Goal: Task Accomplishment & Management: Manage account settings

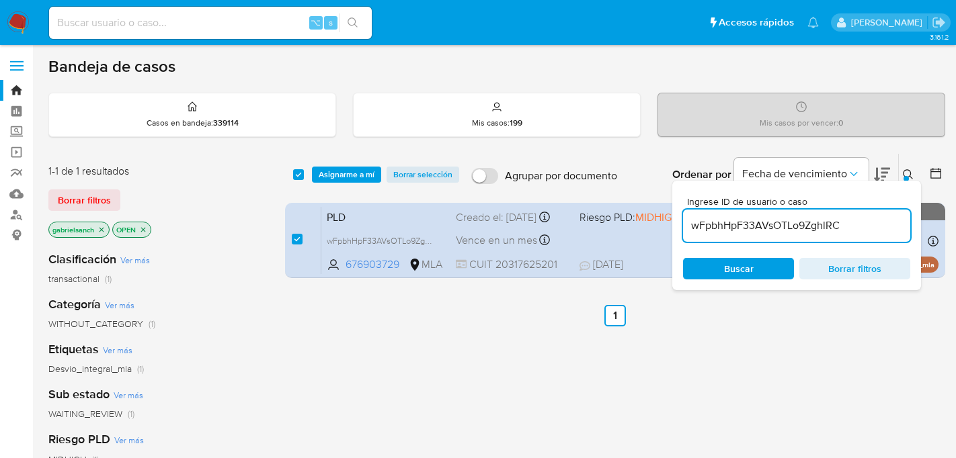
scroll to position [29, 0]
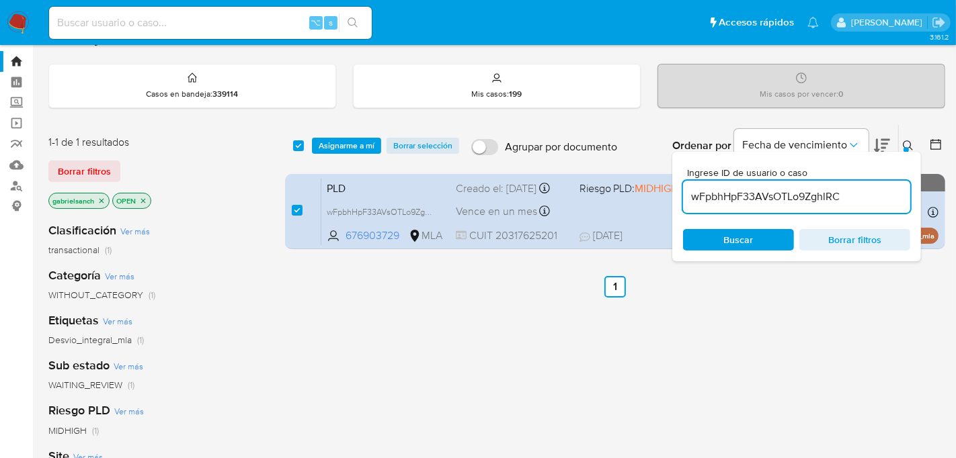
click at [335, 147] on span "Asignarme a mí" at bounding box center [347, 145] width 56 height 13
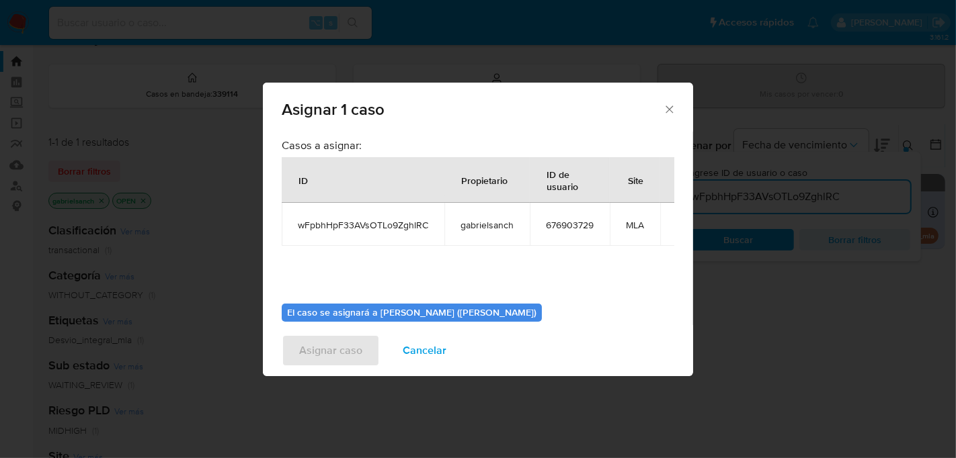
scroll to position [69, 0]
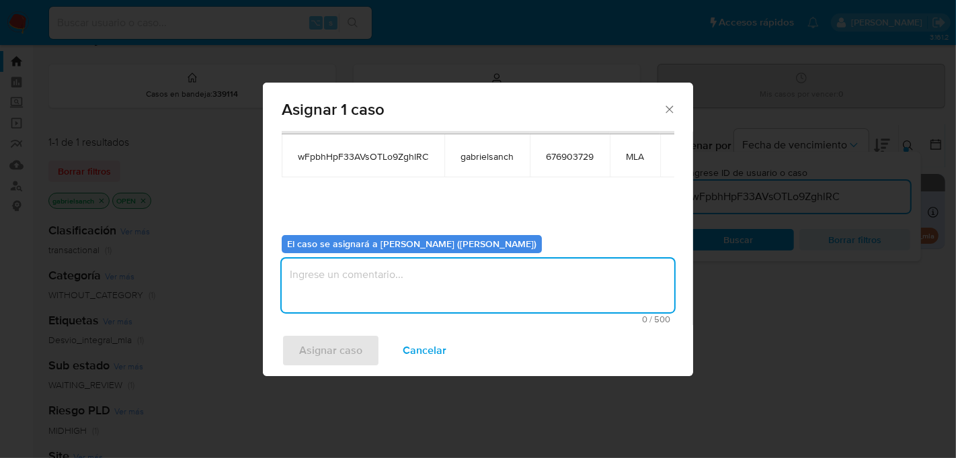
click at [436, 292] on textarea "assign-modal" at bounding box center [478, 286] width 392 height 54
type textarea "Análisis"
click at [335, 359] on span "Asignar caso" at bounding box center [330, 351] width 63 height 30
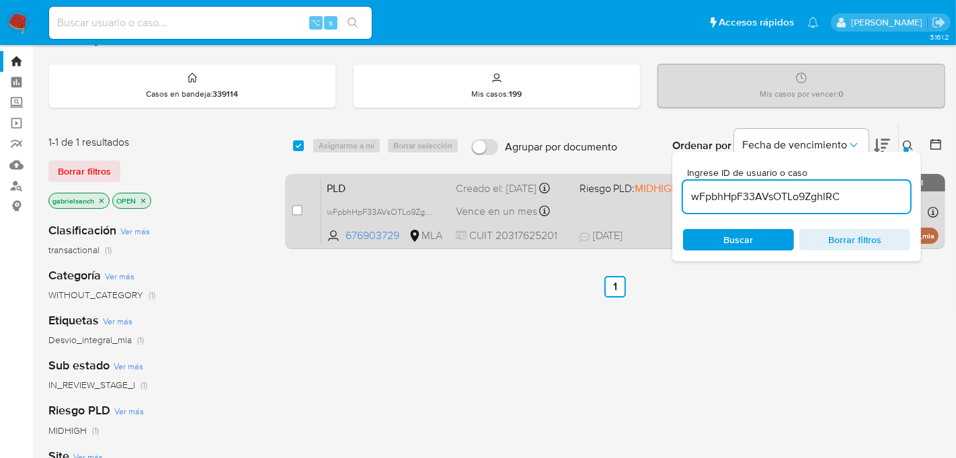
click at [296, 214] on div "case-item-checkbox" at bounding box center [297, 210] width 11 height 13
click at [302, 205] on span at bounding box center [297, 210] width 11 height 11
click at [302, 205] on input "checkbox" at bounding box center [297, 210] width 11 height 11
checkbox input "true"
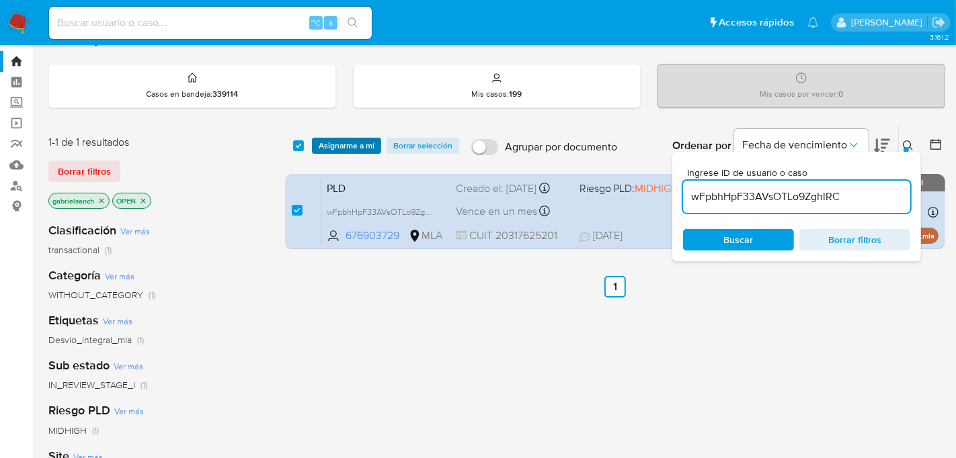
click at [330, 151] on span "Asignarme a mí" at bounding box center [347, 145] width 56 height 13
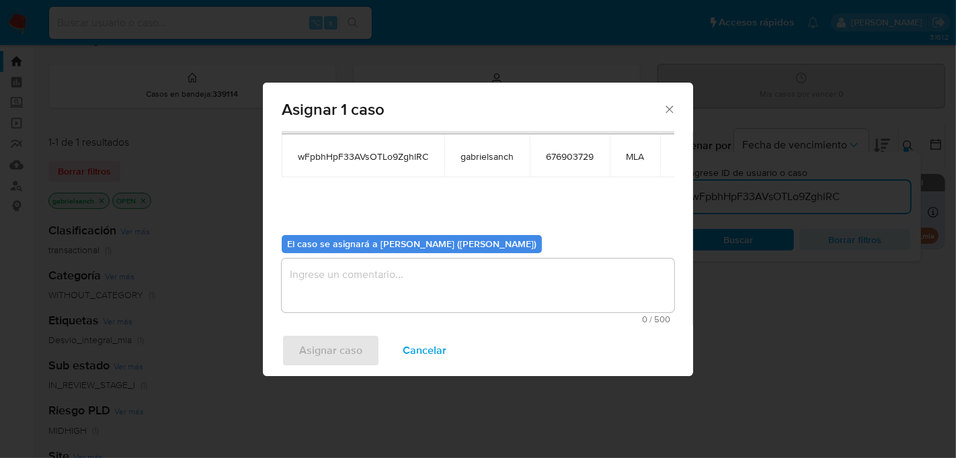
click at [362, 283] on textarea "assign-modal" at bounding box center [478, 286] width 392 height 54
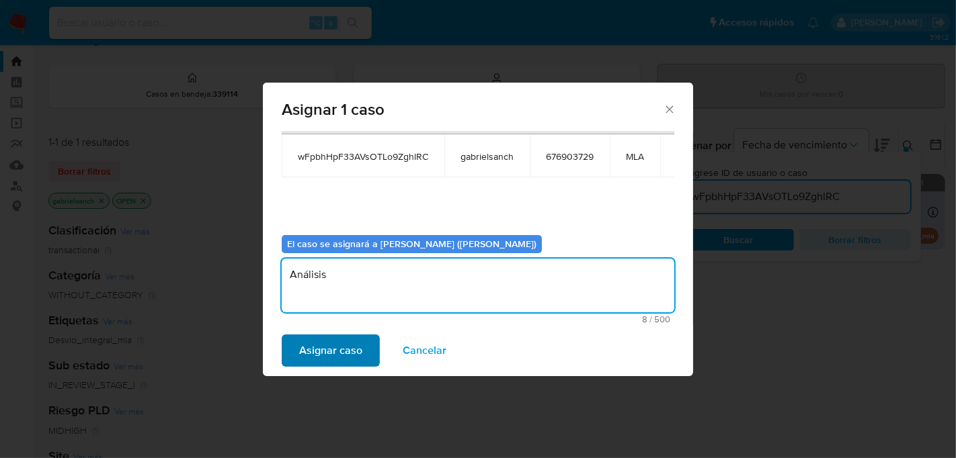
type textarea "Análisis"
click at [331, 337] on span "Asignar caso" at bounding box center [330, 351] width 63 height 30
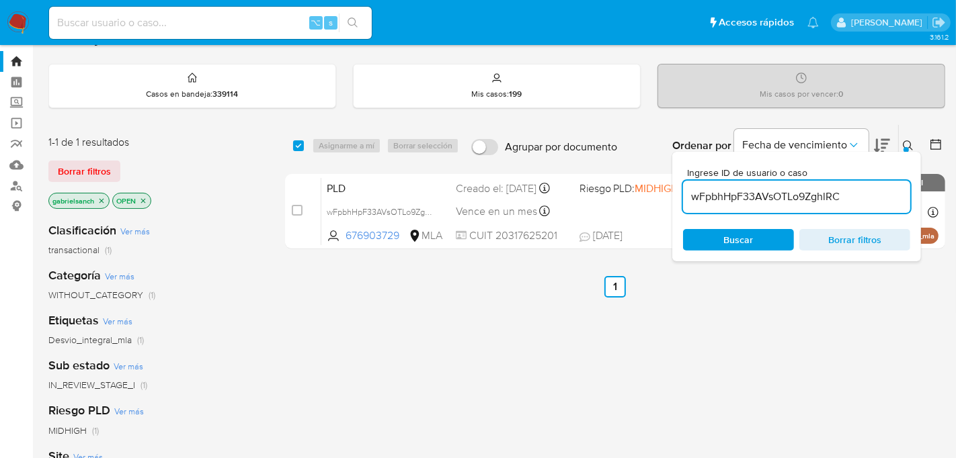
click at [782, 200] on input "wFpbhHpF33AVsOTLo9ZghlRC" at bounding box center [796, 196] width 227 height 17
paste input "NPknWopGI9Ob4GSA8Bhwwzsq"
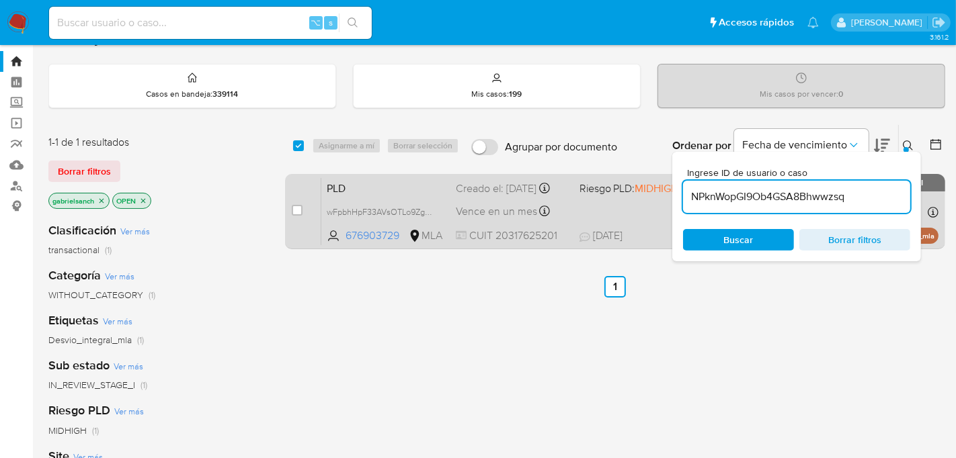
type input "NPknWopGI9Ob4GSA8Bhwwzsq"
click at [294, 208] on input "checkbox" at bounding box center [297, 210] width 11 height 11
checkbox input "true"
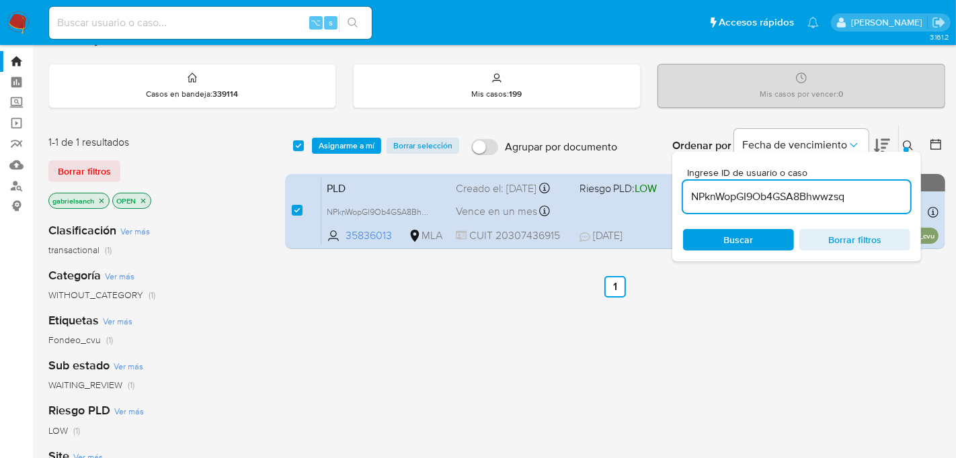
click at [338, 135] on div "select-all-cases-checkbox Asignarme a mí Borrar selección Agrupar por documento…" at bounding box center [615, 146] width 660 height 42
click at [338, 142] on span "Asignarme a mí" at bounding box center [347, 145] width 56 height 13
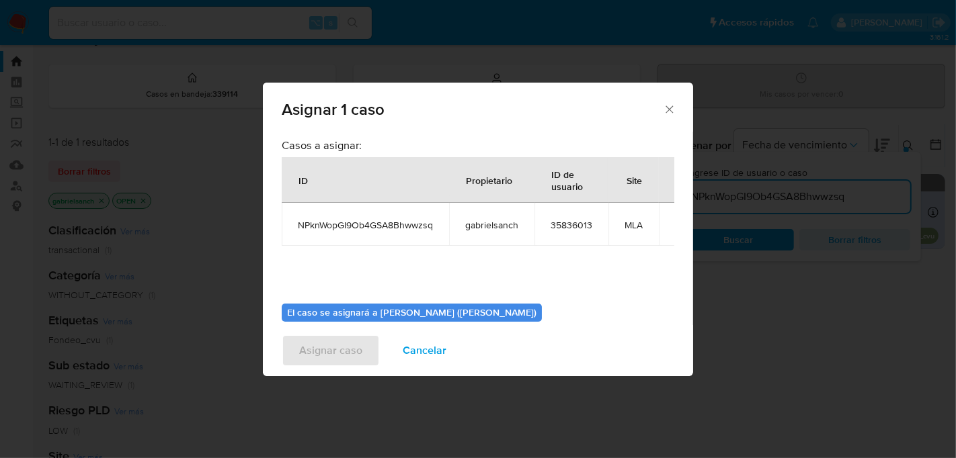
scroll to position [69, 0]
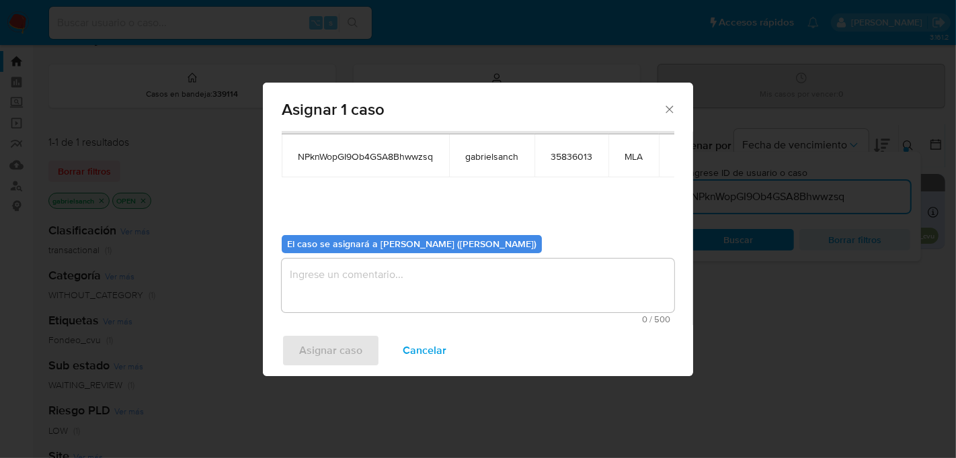
click at [358, 295] on textarea "assign-modal" at bounding box center [478, 286] width 392 height 54
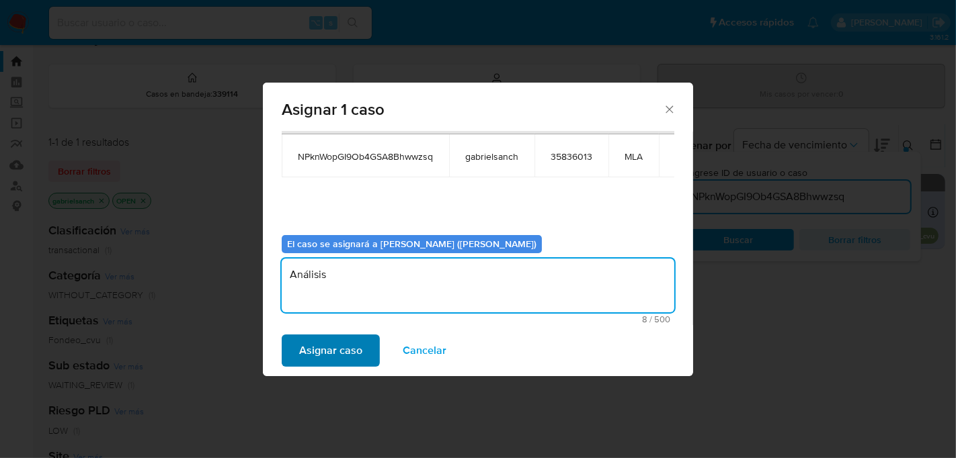
type textarea "Análisis"
click at [334, 345] on span "Asignar caso" at bounding box center [330, 351] width 63 height 30
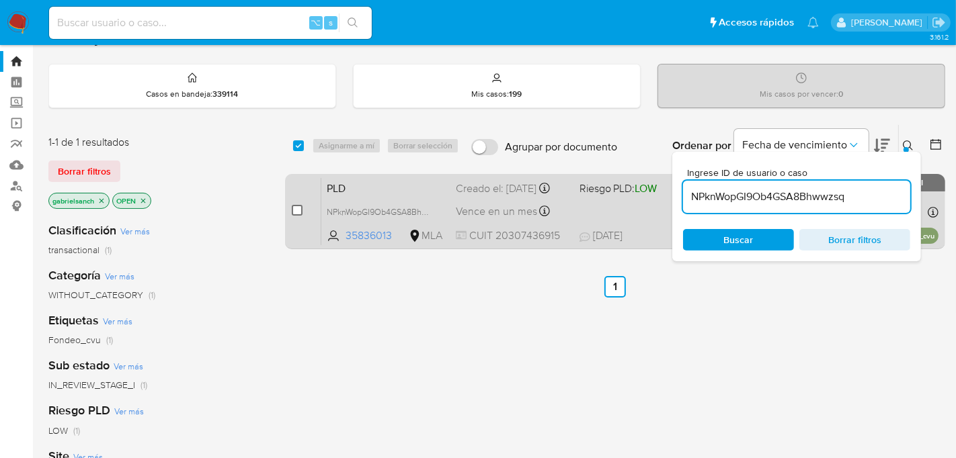
click at [293, 210] on input "checkbox" at bounding box center [297, 210] width 11 height 11
checkbox input "true"
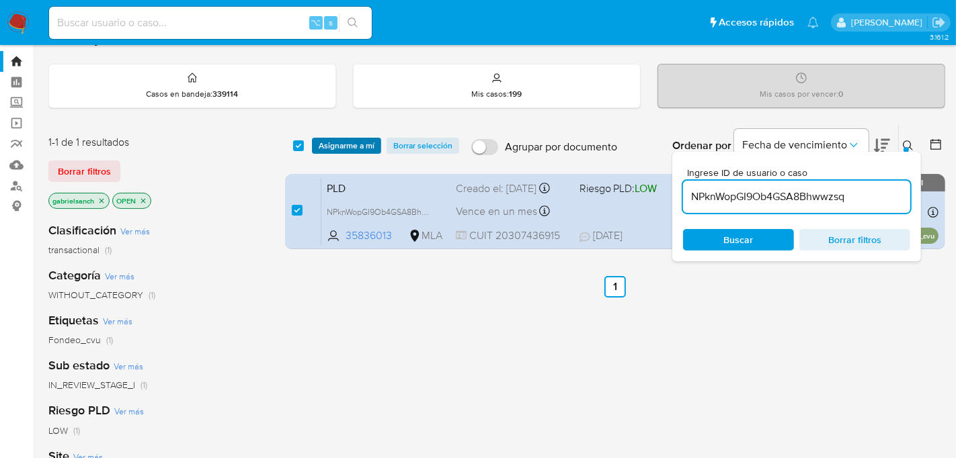
click at [345, 142] on span "Asignarme a mí" at bounding box center [347, 145] width 56 height 13
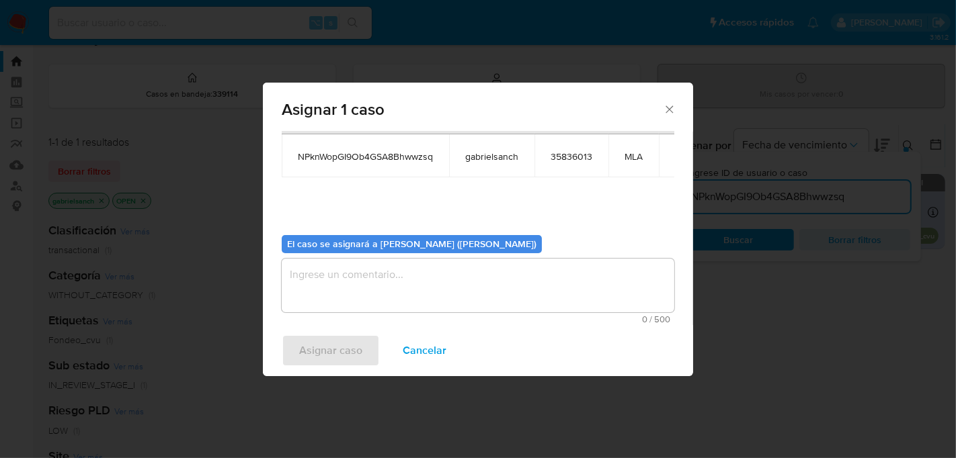
click at [376, 315] on span "0 / 500" at bounding box center [478, 319] width 384 height 9
click at [376, 302] on textarea "assign-modal" at bounding box center [478, 286] width 392 height 54
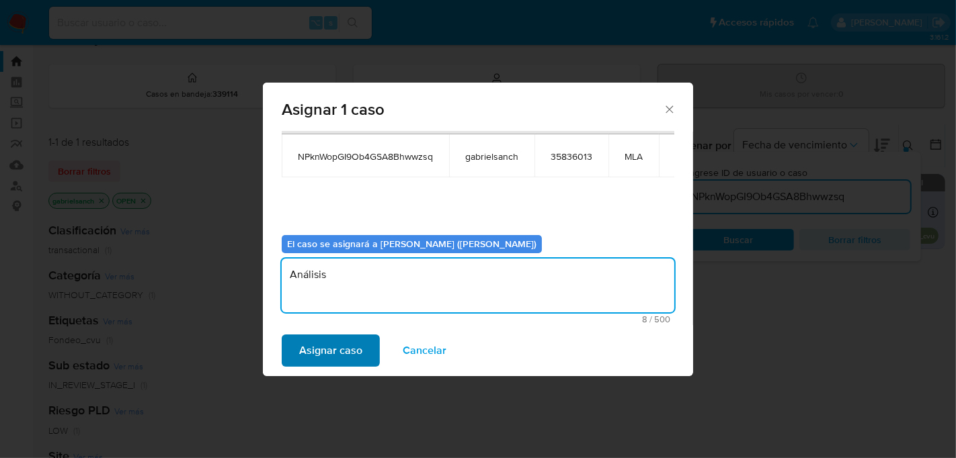
type textarea "Análisis"
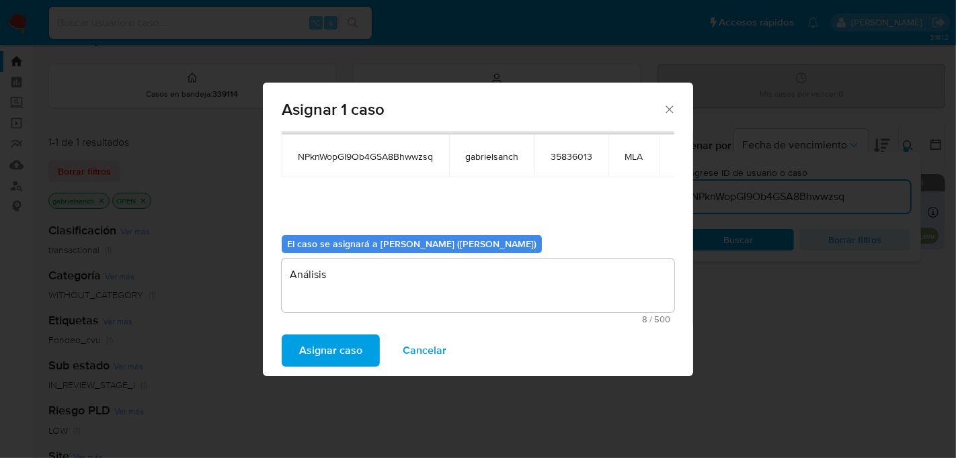
click at [335, 352] on span "Asignar caso" at bounding box center [330, 351] width 63 height 30
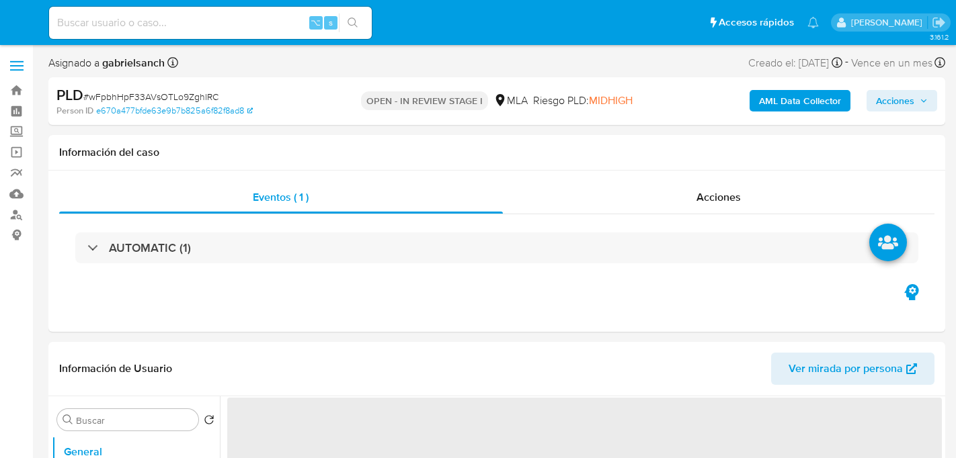
select select "10"
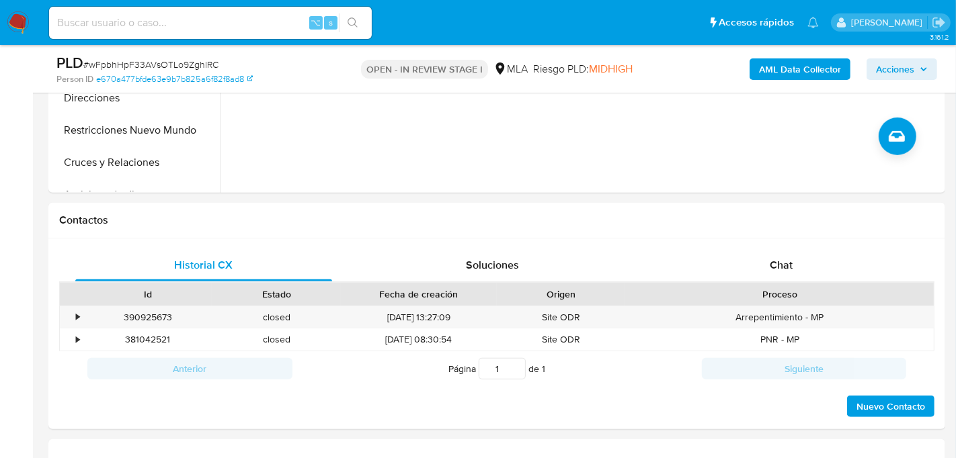
scroll to position [499, 0]
click at [723, 278] on div "Chat" at bounding box center [781, 266] width 257 height 32
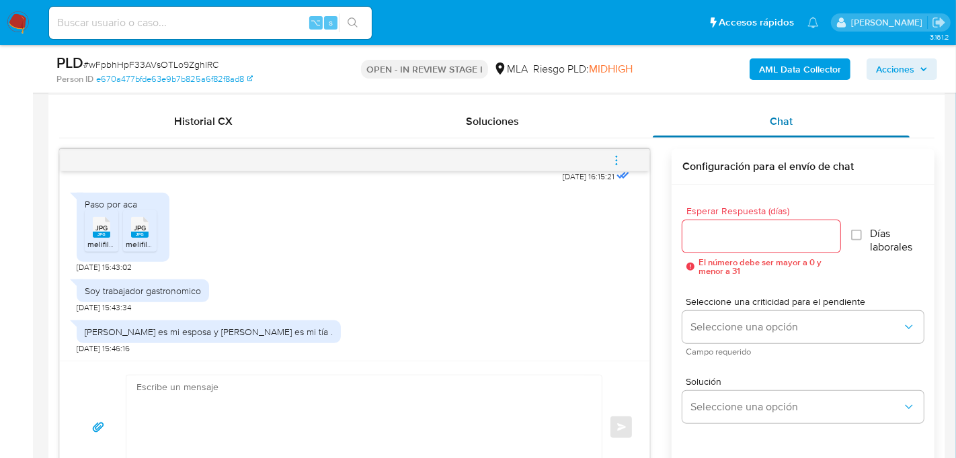
scroll to position [646, 0]
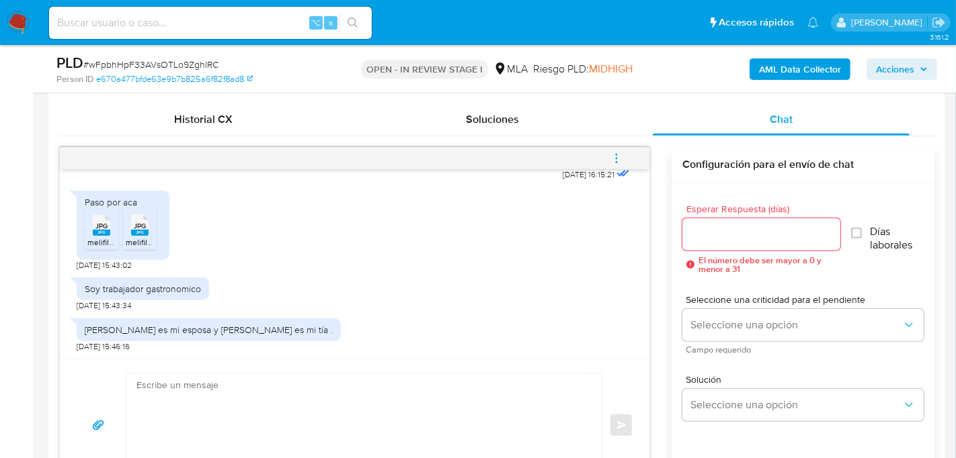
click at [173, 376] on textarea at bounding box center [360, 426] width 448 height 104
paste textarea "Hola, ¡Muchas gracias por tu respuesta! Confirmamos la recepción de la document…"
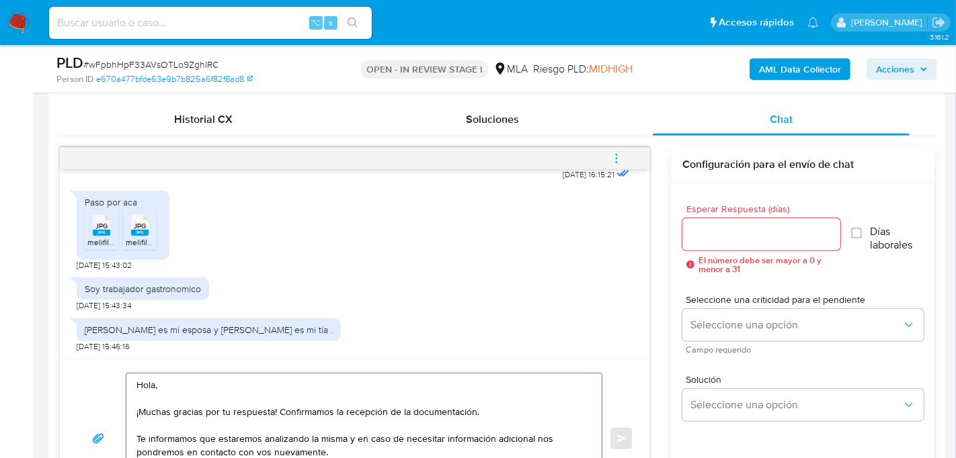
scroll to position [684, 0]
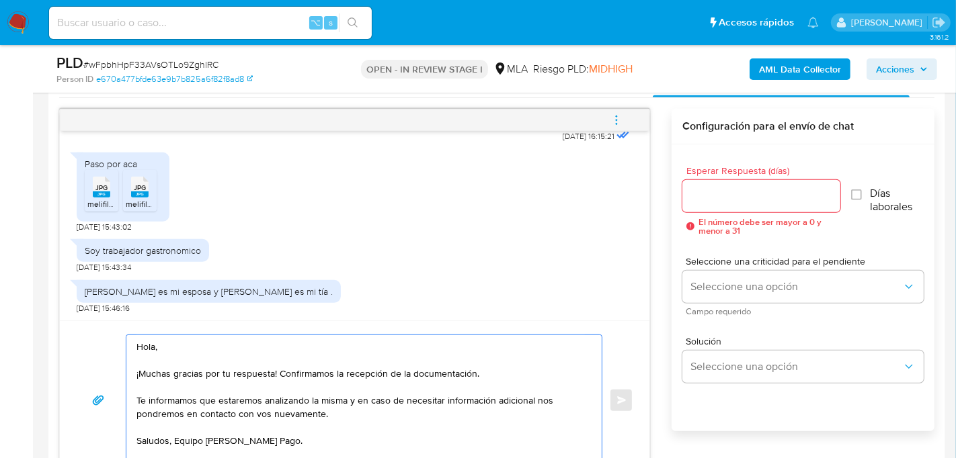
type textarea "Hola, ¡Muchas gracias por tu respuesta! Confirmamos la recepción de la document…"
click at [718, 190] on input "Esperar Respuesta (días)" at bounding box center [761, 196] width 158 height 17
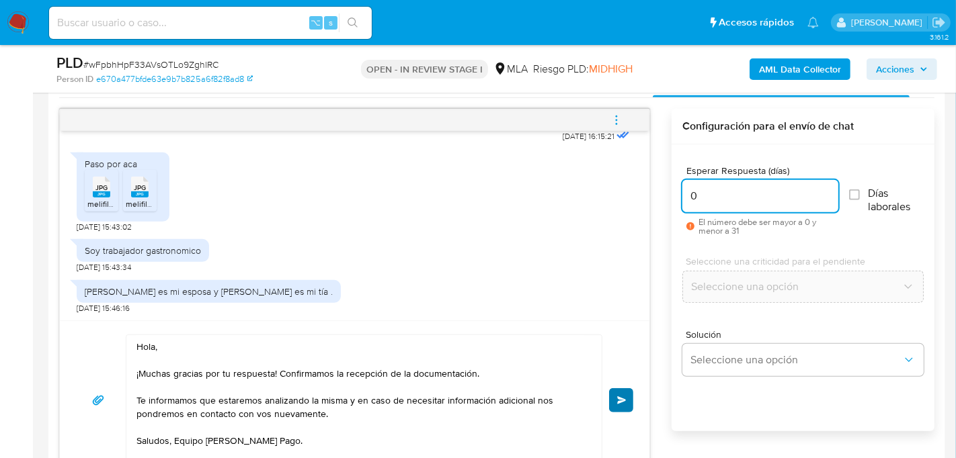
type input "0"
click at [624, 388] on button "Enviar" at bounding box center [621, 400] width 24 height 24
click at [616, 114] on icon "menu-action" at bounding box center [616, 120] width 12 height 12
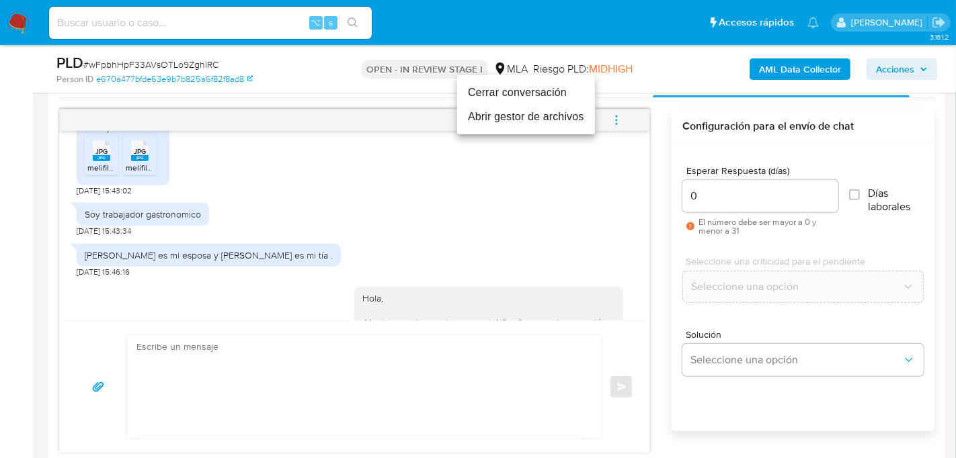
scroll to position [1550, 0]
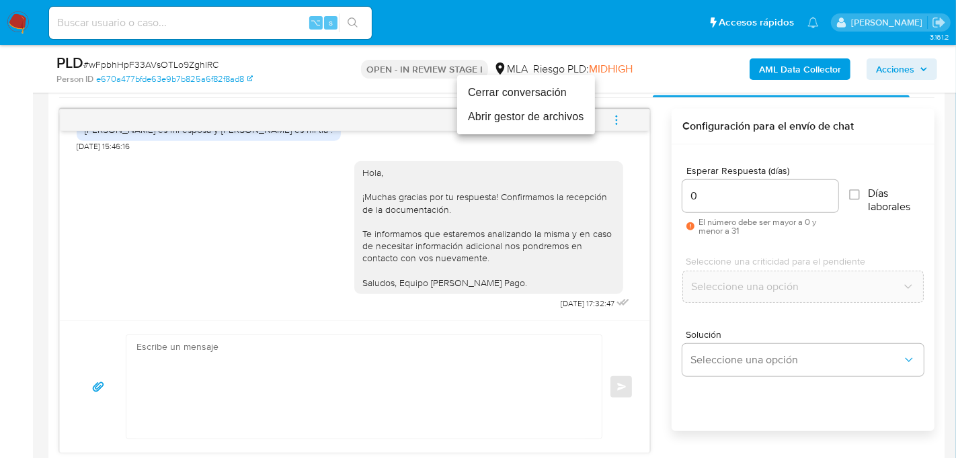
click at [507, 88] on li "Cerrar conversación" at bounding box center [526, 93] width 138 height 24
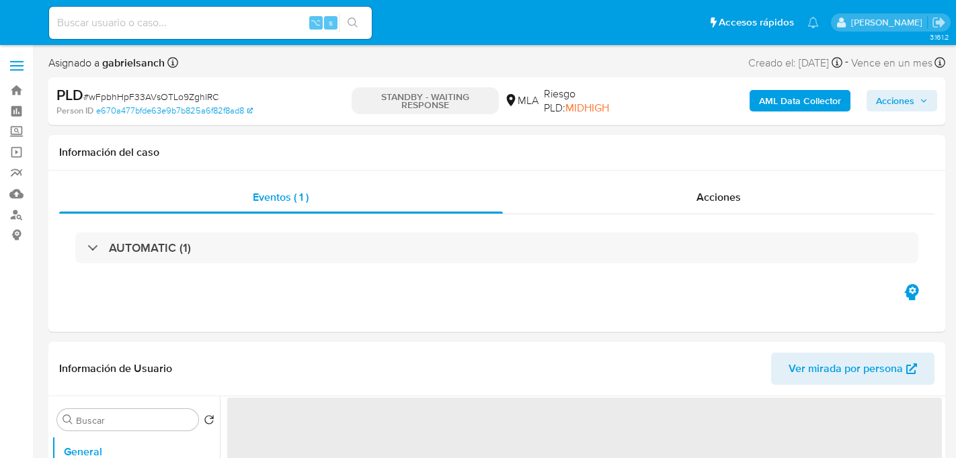
select select "10"
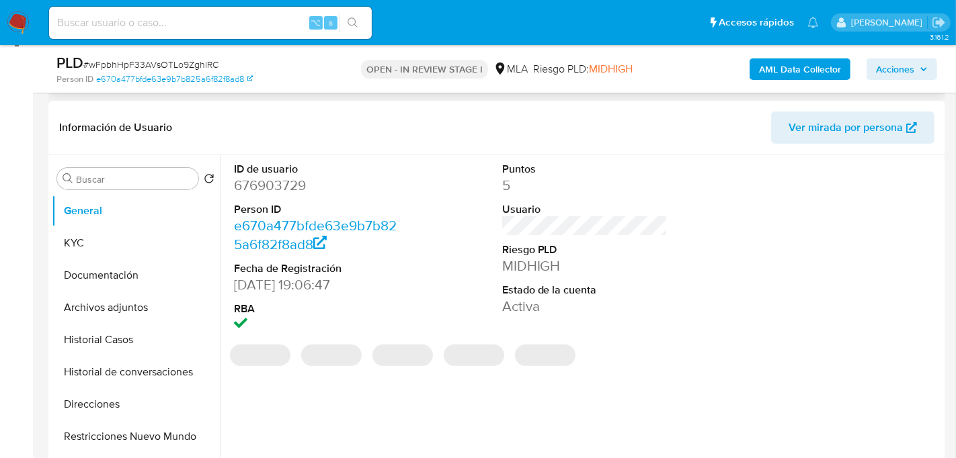
scroll to position [199, 0]
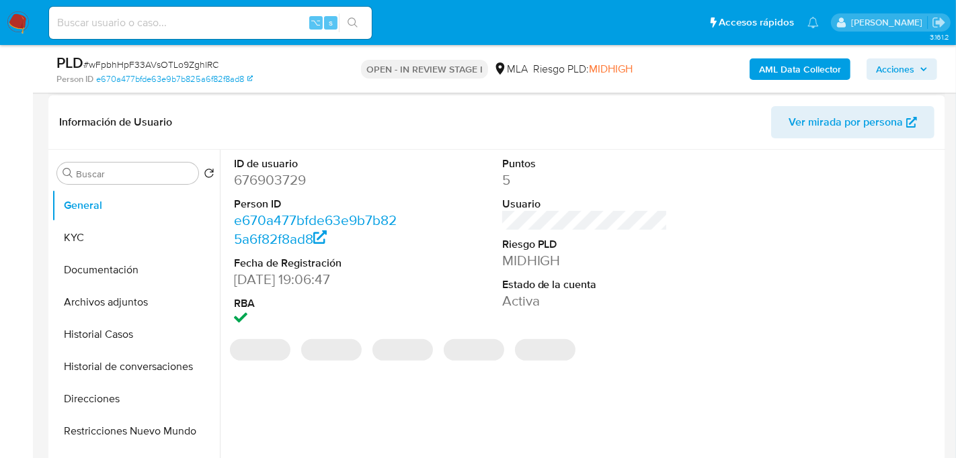
select select "10"
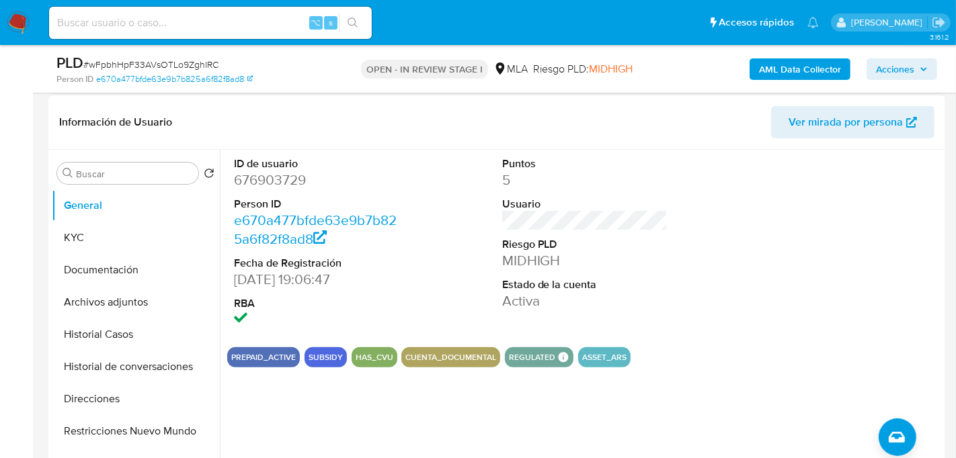
scroll to position [245, 0]
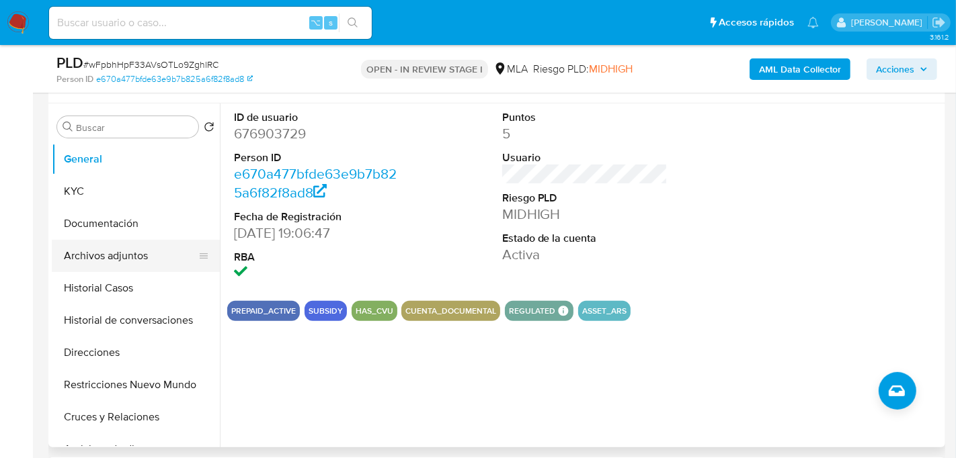
click at [69, 267] on button "Archivos adjuntos" at bounding box center [130, 256] width 157 height 32
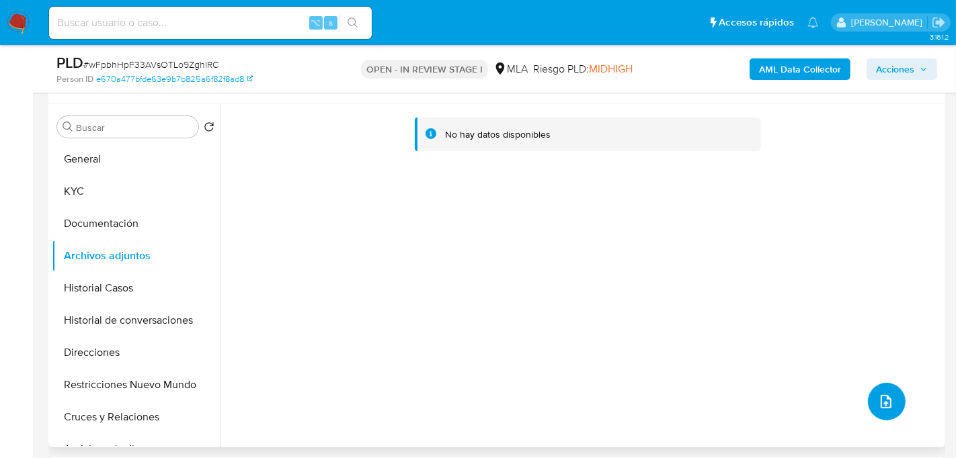
click at [887, 415] on button "upload-file" at bounding box center [887, 402] width 38 height 38
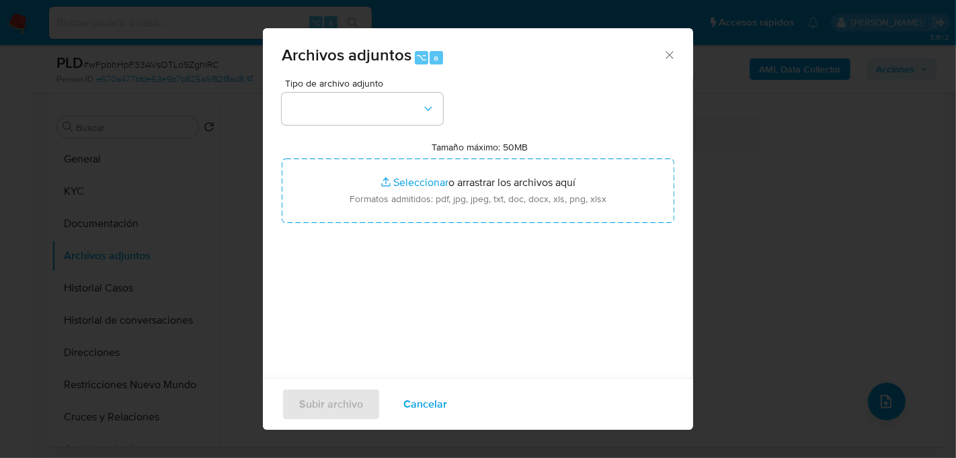
click at [847, 220] on div "Archivos adjuntos ⌥ a Tipo de archivo adjunto Tamaño máximo: 50MB Seleccionar a…" at bounding box center [478, 229] width 956 height 458
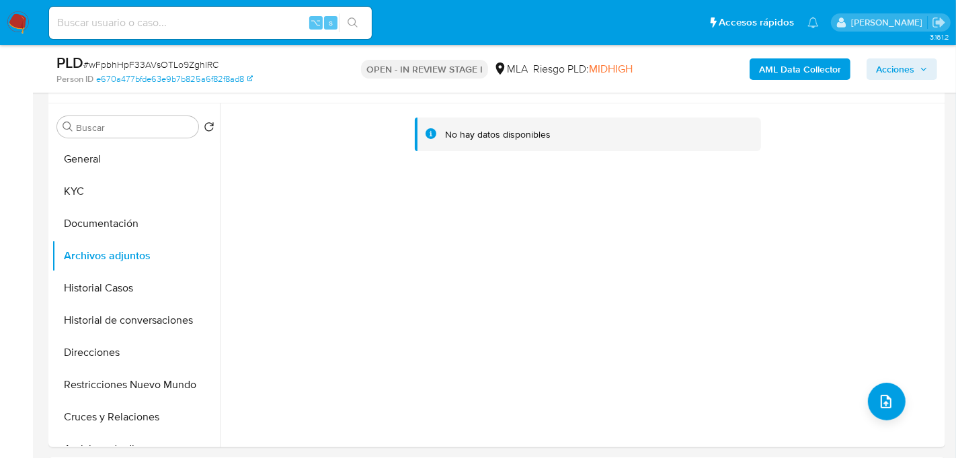
click at [770, 66] on b "AML Data Collector" at bounding box center [800, 69] width 82 height 22
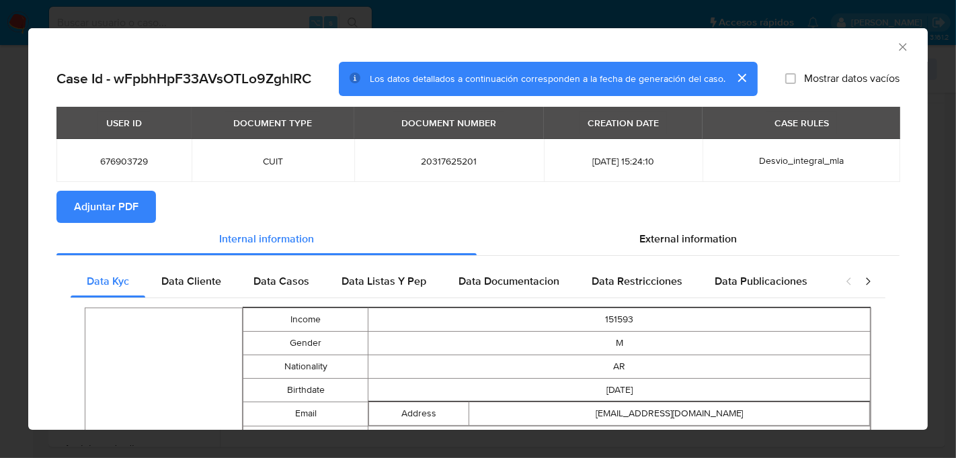
click at [118, 217] on span "Adjuntar PDF" at bounding box center [106, 207] width 65 height 30
click at [904, 52] on icon "Cerrar ventana" at bounding box center [902, 46] width 13 height 13
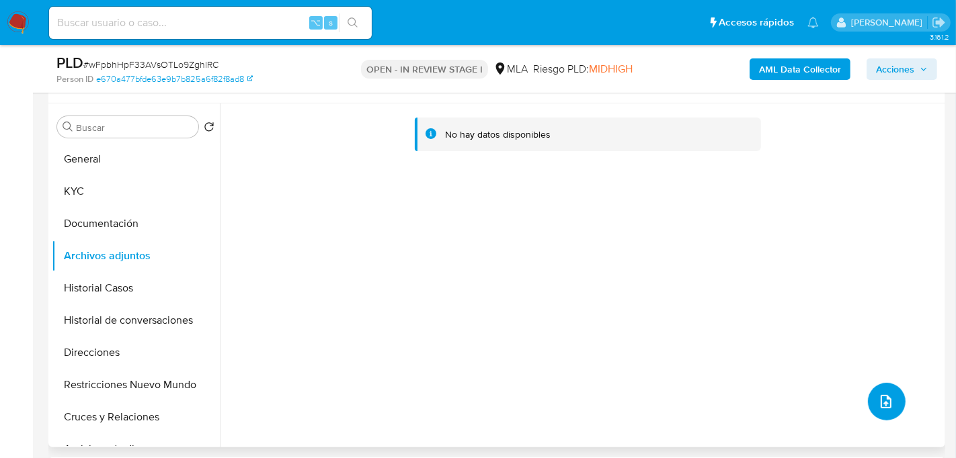
click at [880, 386] on button "upload-file" at bounding box center [887, 402] width 38 height 38
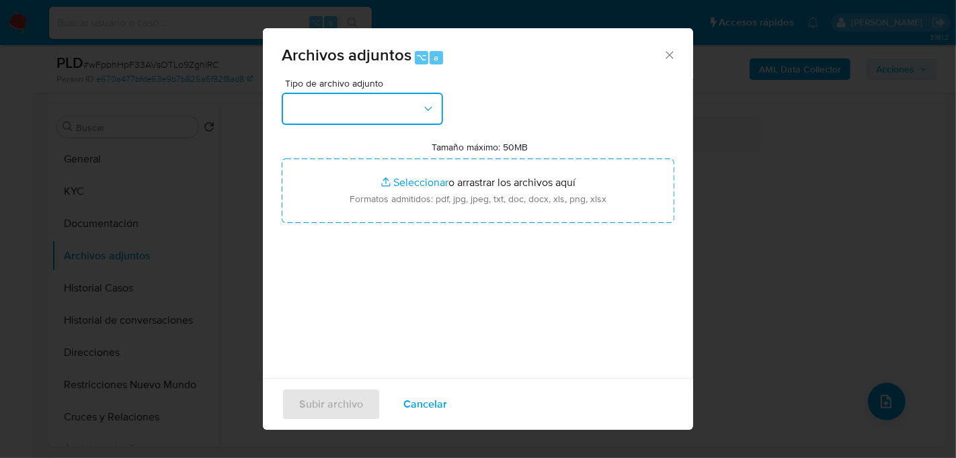
click at [408, 110] on button "button" at bounding box center [362, 109] width 161 height 32
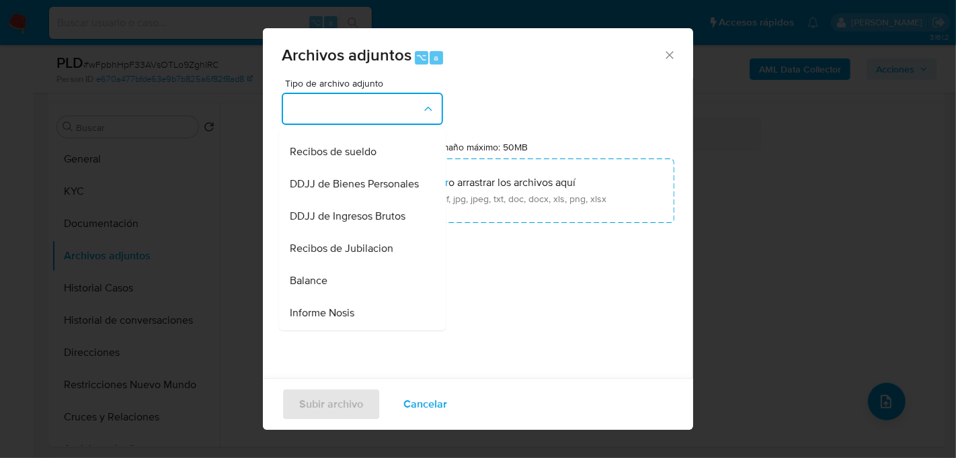
scroll to position [358, 0]
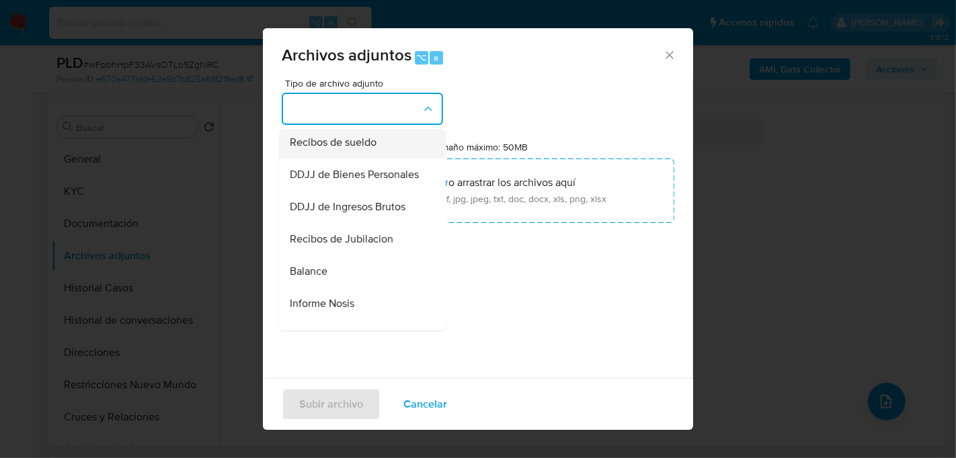
click at [345, 151] on div "Recibos de sueldo" at bounding box center [358, 142] width 137 height 32
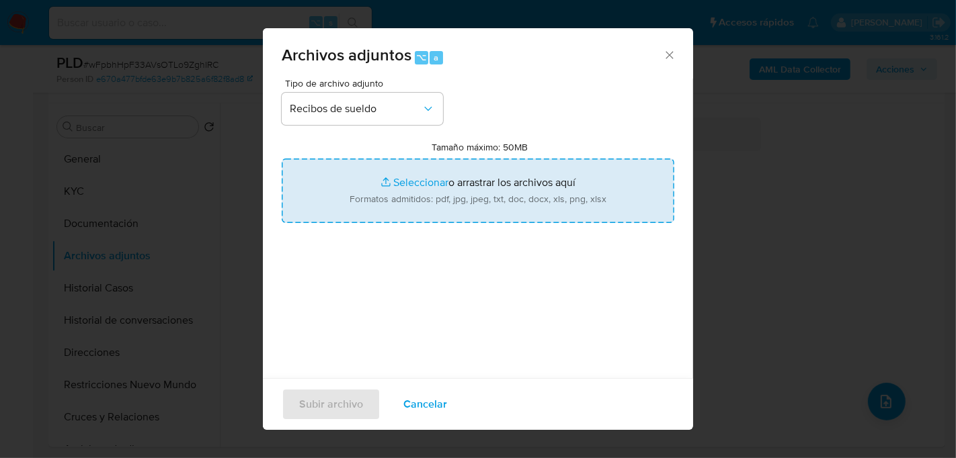
click at [424, 211] on input "Tamaño máximo: 50MB Seleccionar archivos" at bounding box center [478, 191] width 392 height 65
type input "C:\fakepath\Recibos de sueldo.pdf"
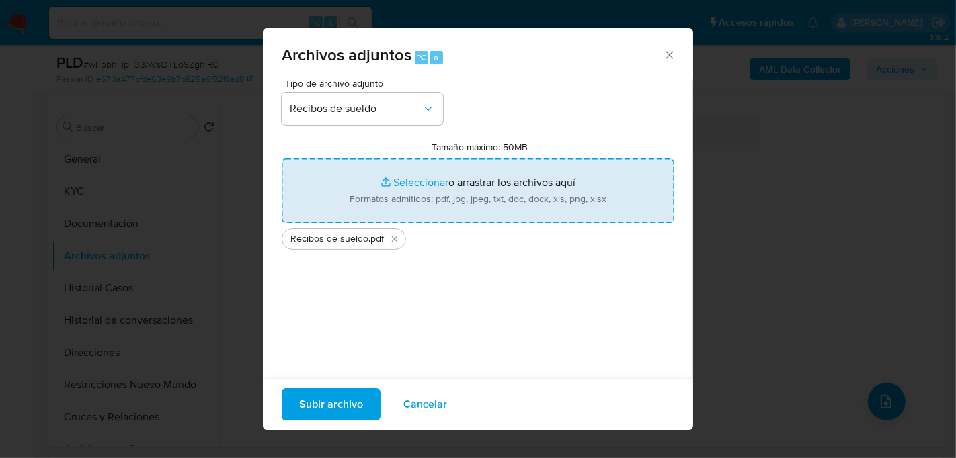
click at [320, 405] on span "Subir archivo" at bounding box center [331, 405] width 64 height 30
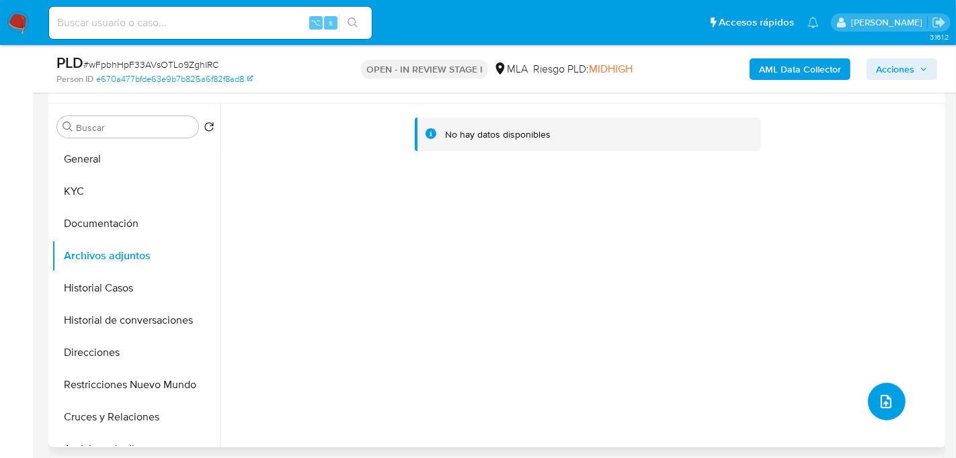
click at [878, 406] on icon "upload-file" at bounding box center [886, 402] width 16 height 16
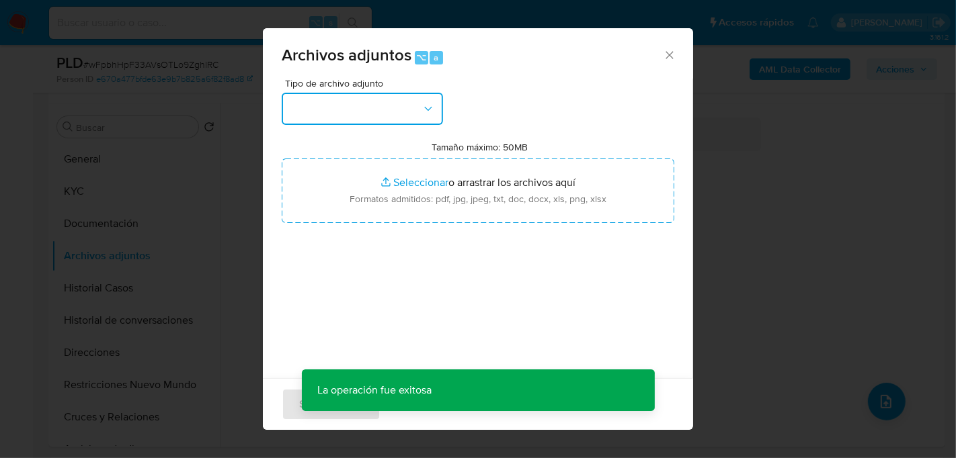
click at [354, 106] on button "button" at bounding box center [362, 109] width 161 height 32
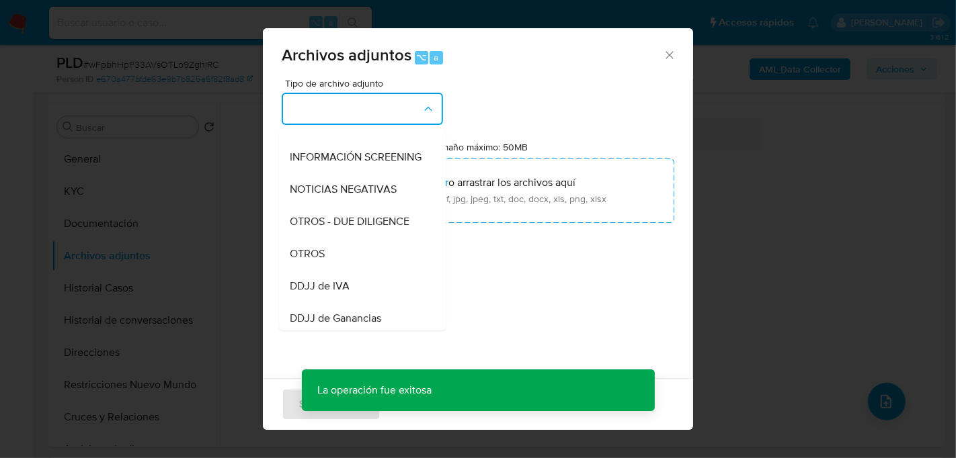
scroll to position [153, 0]
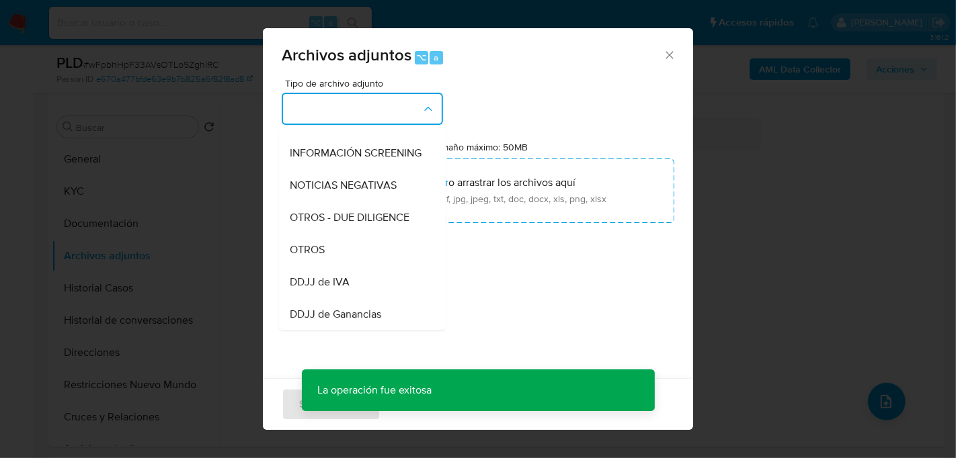
click at [343, 244] on div "OTROS" at bounding box center [358, 249] width 137 height 32
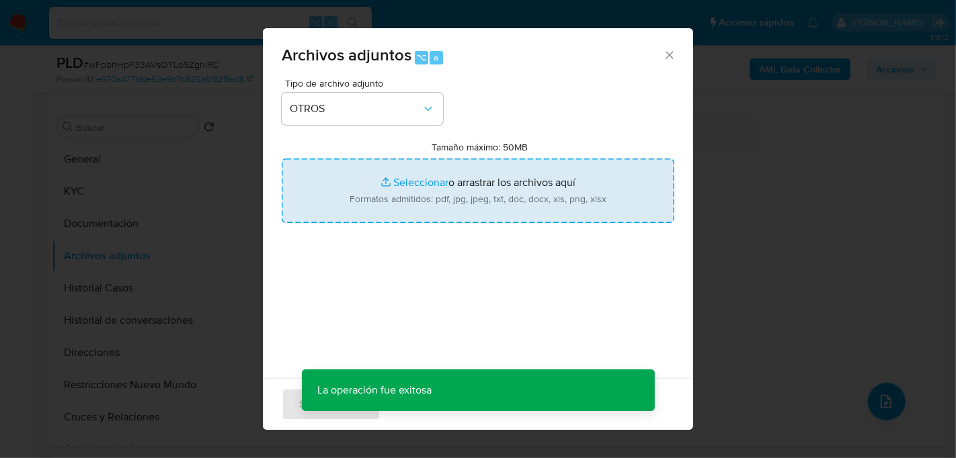
click at [398, 176] on input "Tamaño máximo: 50MB Seleccionar archivos" at bounding box center [478, 191] width 392 height 65
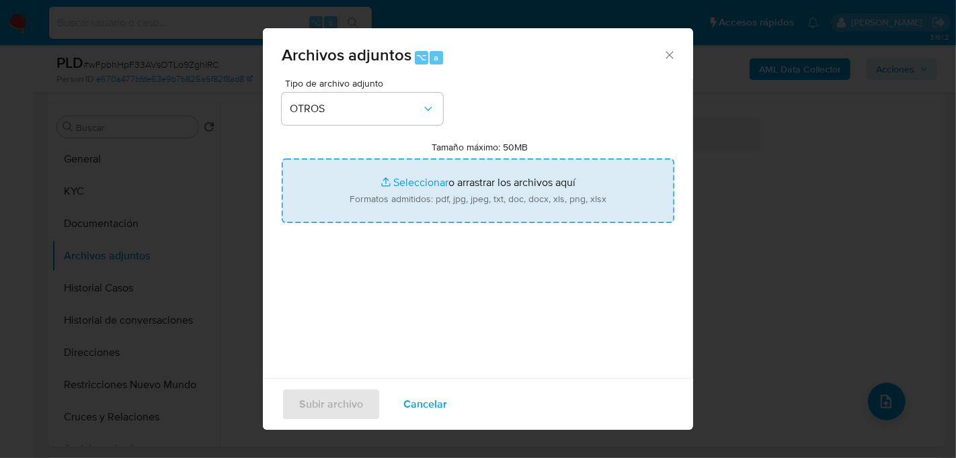
type input "C:\fakepath\Caselog wFpbhHpF33AVsOTLo9ZghlRC_2025_08_20_01_17_32.docx"
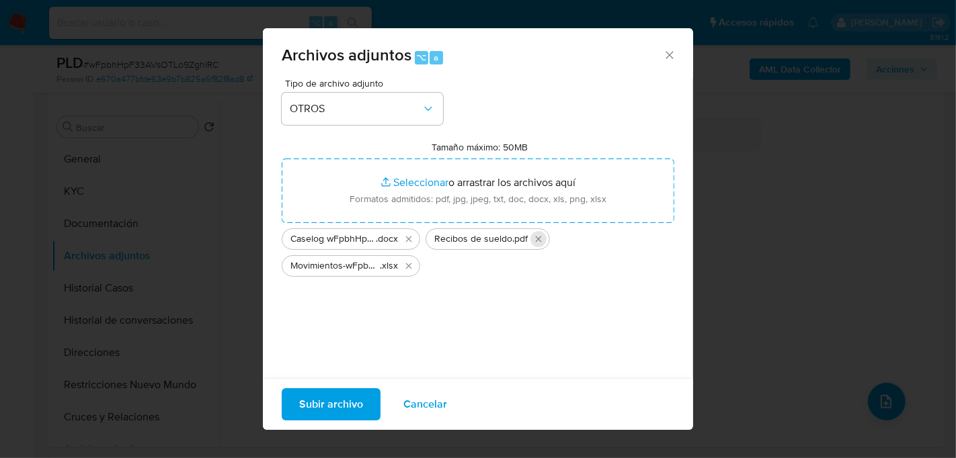
click at [542, 238] on button "Eliminar Recibos de sueldo.pdf" at bounding box center [538, 239] width 16 height 16
click at [352, 401] on span "Subir archivo" at bounding box center [331, 405] width 64 height 30
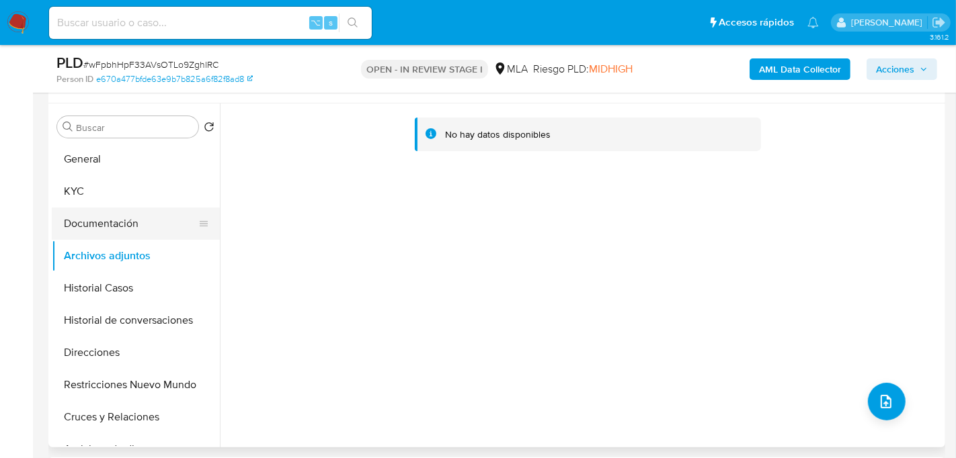
click at [116, 230] on button "Documentación" at bounding box center [130, 224] width 157 height 32
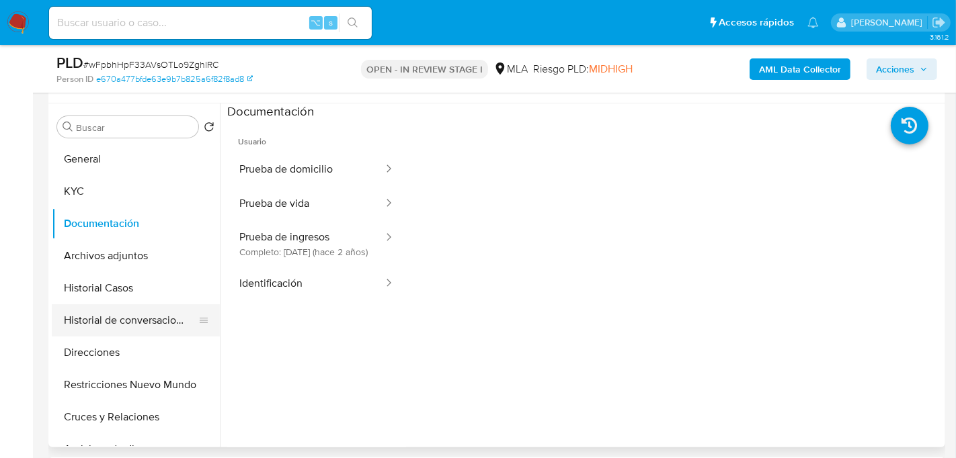
click at [126, 314] on button "Historial de conversaciones" at bounding box center [130, 320] width 157 height 32
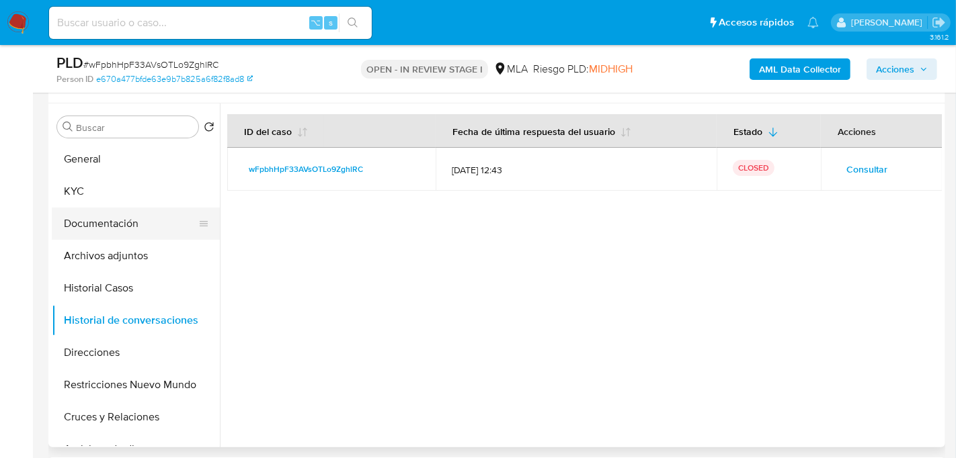
click at [120, 220] on button "Documentación" at bounding box center [130, 224] width 157 height 32
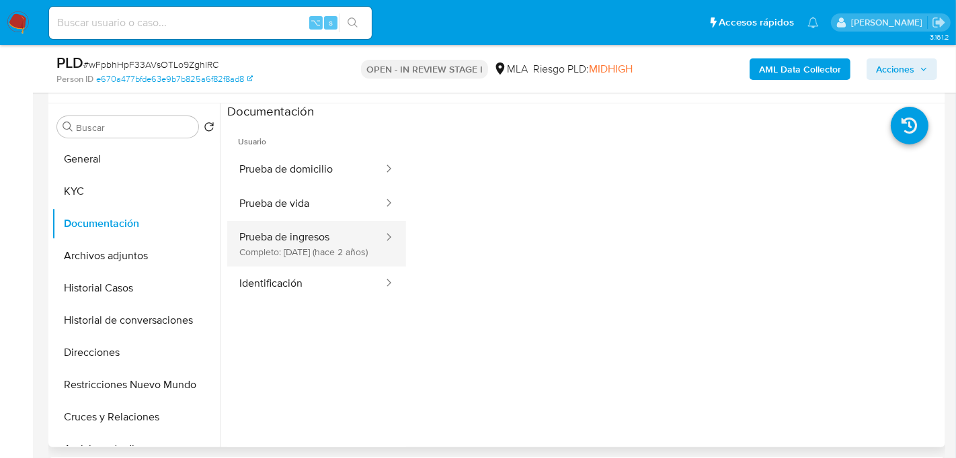
click at [243, 250] on button "Prueba de ingresos Completo: 06/02/2024 (hace 2 años)" at bounding box center [305, 244] width 157 height 46
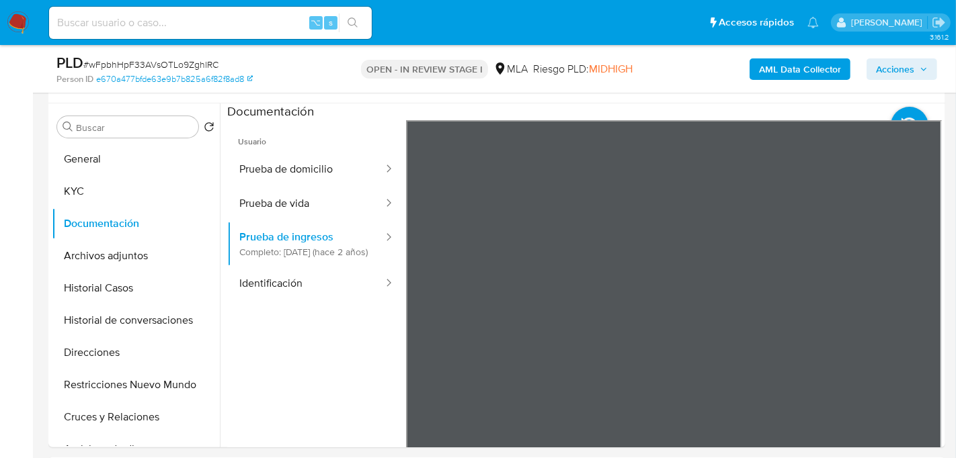
click at [125, 258] on button "Archivos adjuntos" at bounding box center [130, 256] width 157 height 32
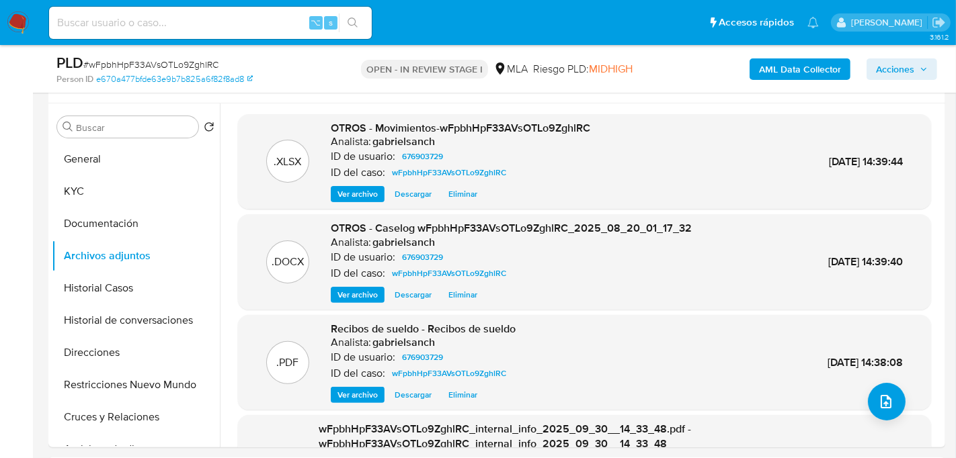
click at [891, 58] on div "AML Data Collector Acciones" at bounding box center [792, 69] width 290 height 32
click at [890, 67] on span "Acciones" at bounding box center [895, 69] width 38 height 22
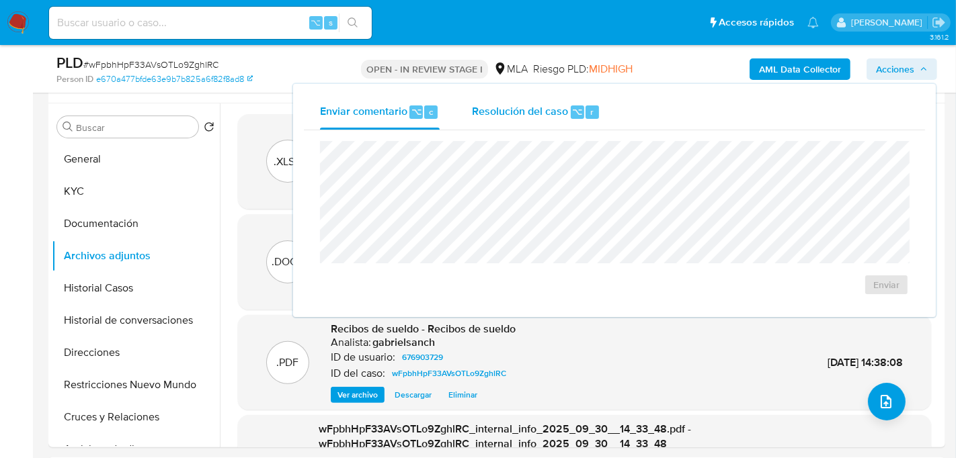
click at [556, 110] on span "Resolución del caso" at bounding box center [520, 111] width 96 height 15
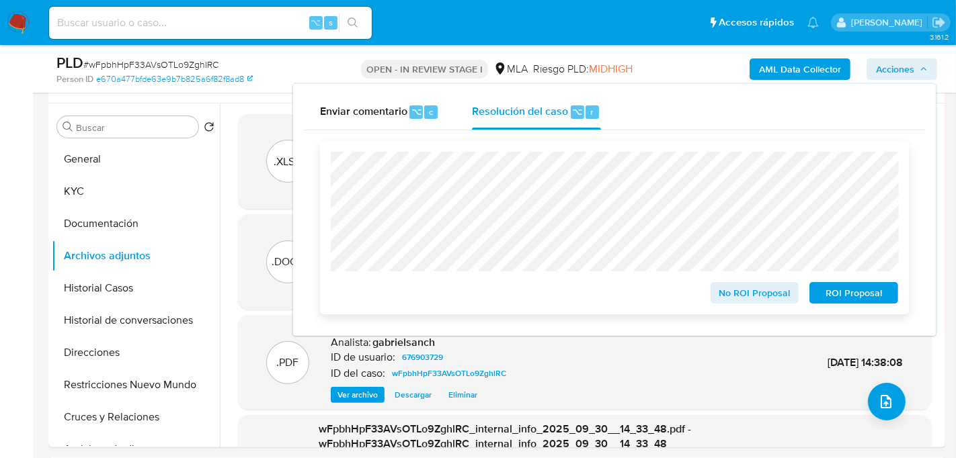
click at [768, 302] on span "No ROI Proposal" at bounding box center [755, 293] width 70 height 19
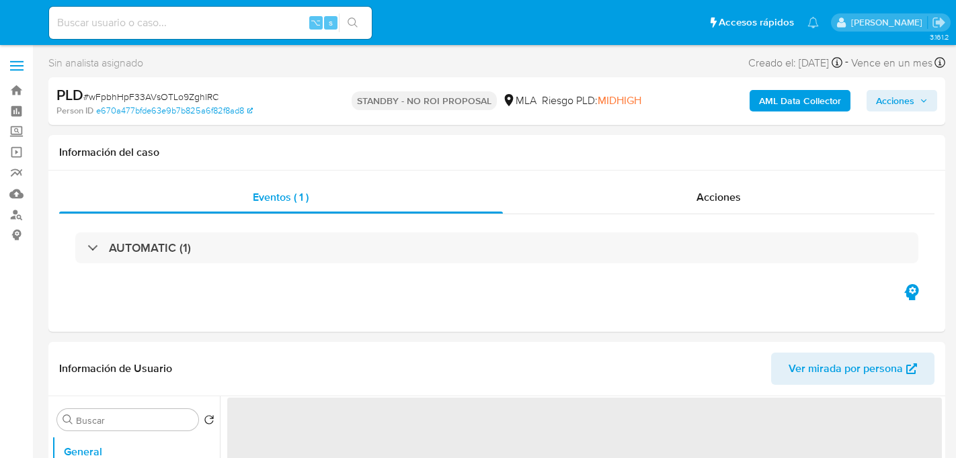
select select "10"
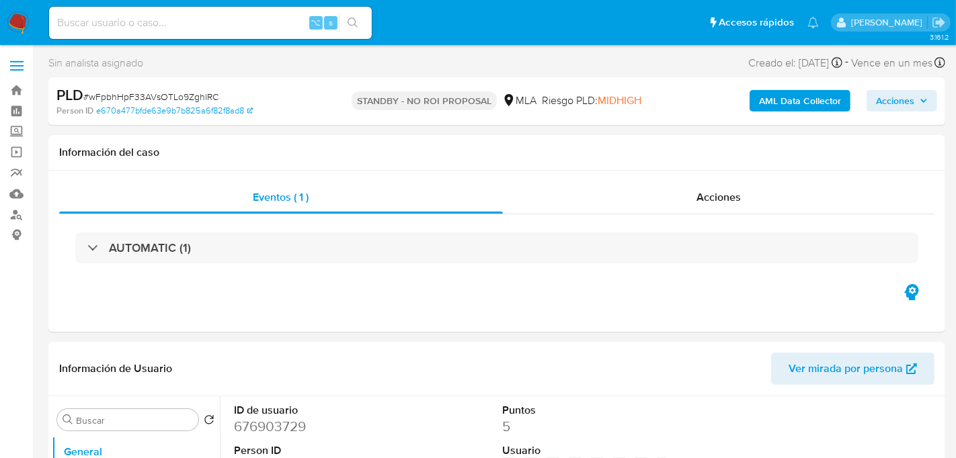
click at [170, 26] on input at bounding box center [210, 22] width 323 height 17
paste input "NPknWopGI9Ob4GSA8Bhwwzsq"
type input "NPknWopGI9Ob4GSA8Bhwwzsq"
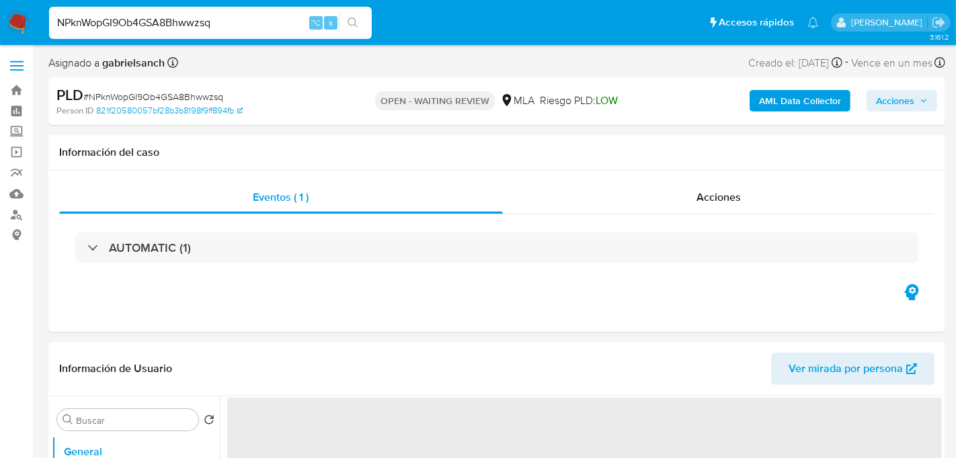
select select "10"
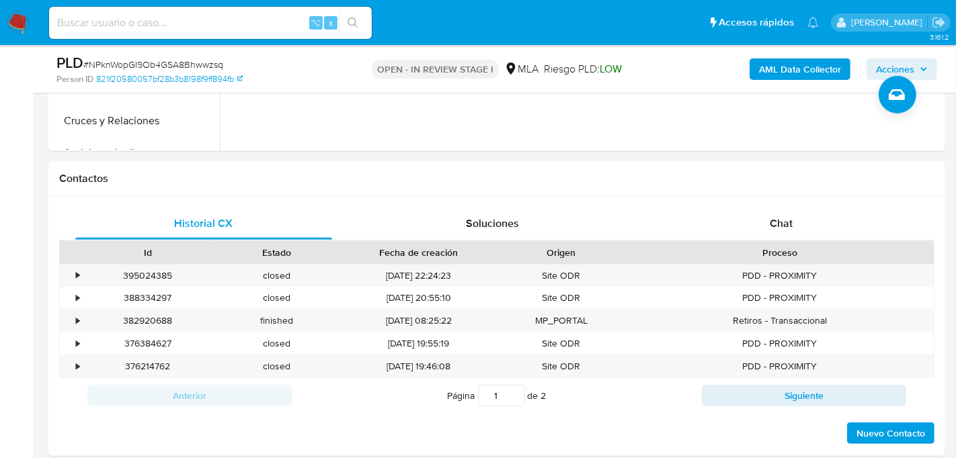
scroll to position [554, 0]
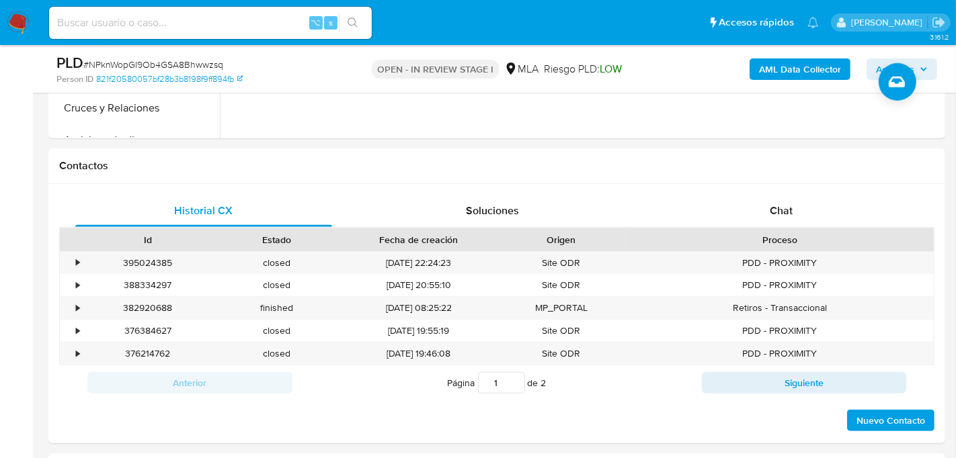
click at [721, 197] on div "Chat" at bounding box center [781, 211] width 257 height 32
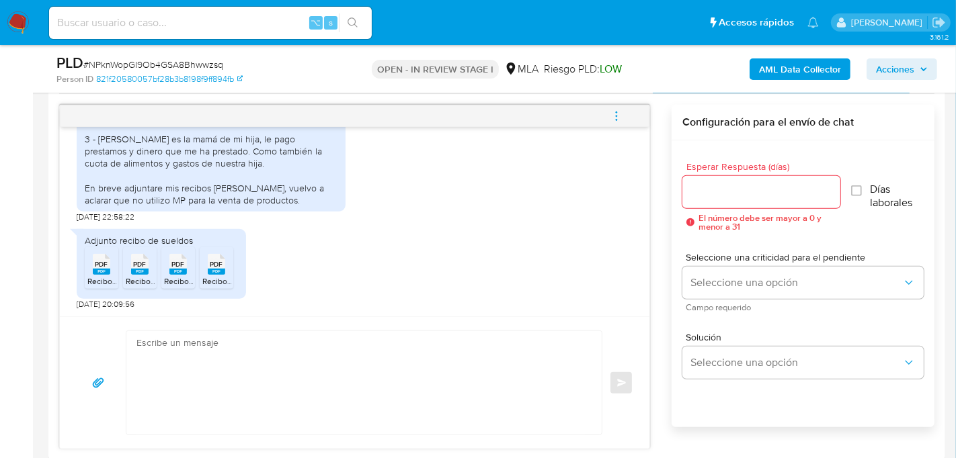
scroll to position [1801, 0]
click at [109, 269] on rect at bounding box center [101, 272] width 17 height 6
click at [132, 269] on rect at bounding box center [139, 272] width 17 height 6
click at [163, 272] on li "PDF PDF Recibo de sueldo Agosto - año 2025 (08) (#150).pdf" at bounding box center [178, 268] width 34 height 42
click at [215, 274] on icon "PDF" at bounding box center [216, 265] width 17 height 24
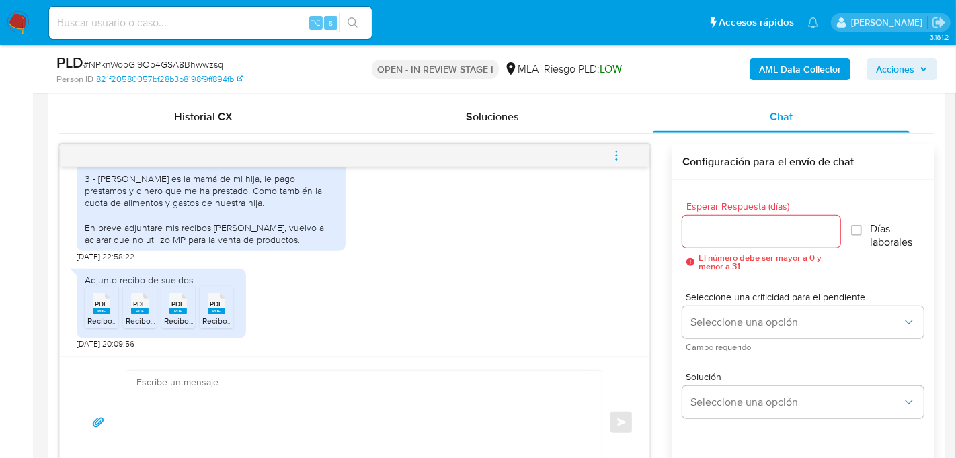
click at [295, 371] on textarea at bounding box center [360, 423] width 448 height 104
paste textarea "Hola, ¡Muchas gracias por tu respuesta! Confirmamos la recepción de la document…"
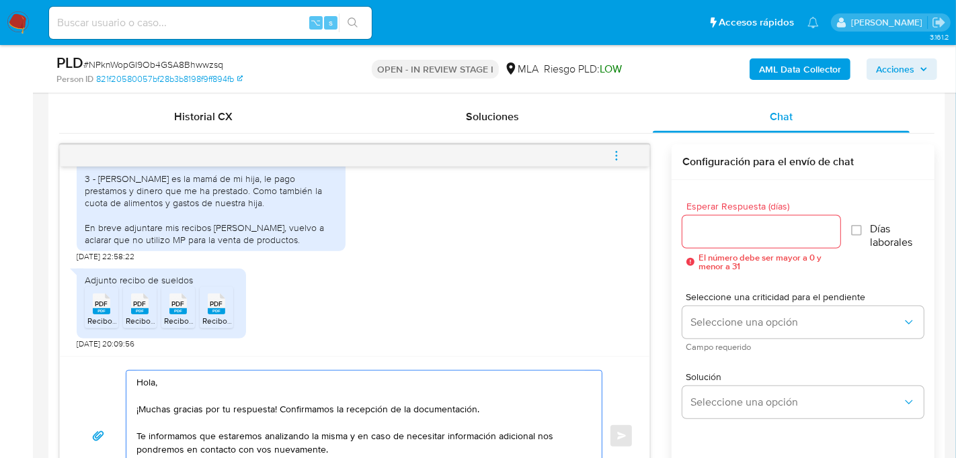
scroll to position [684, 0]
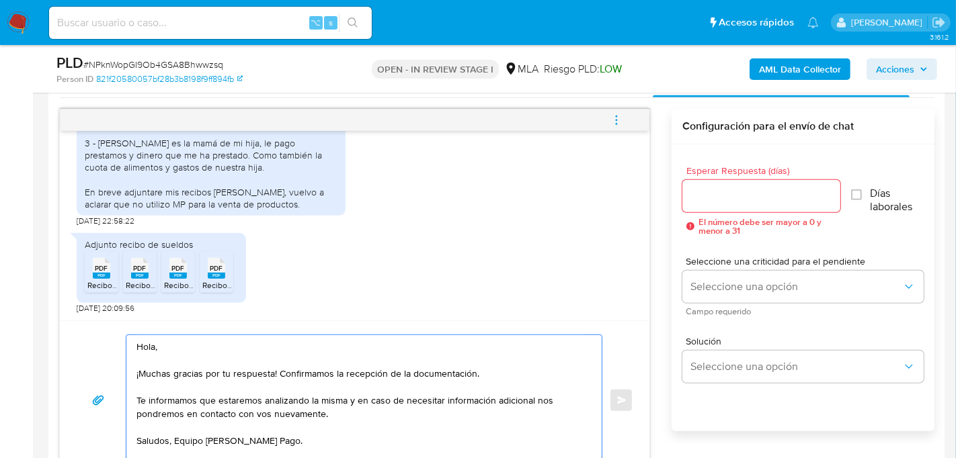
type textarea "Hola, ¡Muchas gracias por tu respuesta! Confirmamos la recepción de la document…"
click at [752, 193] on input "Esperar Respuesta (días)" at bounding box center [761, 196] width 158 height 17
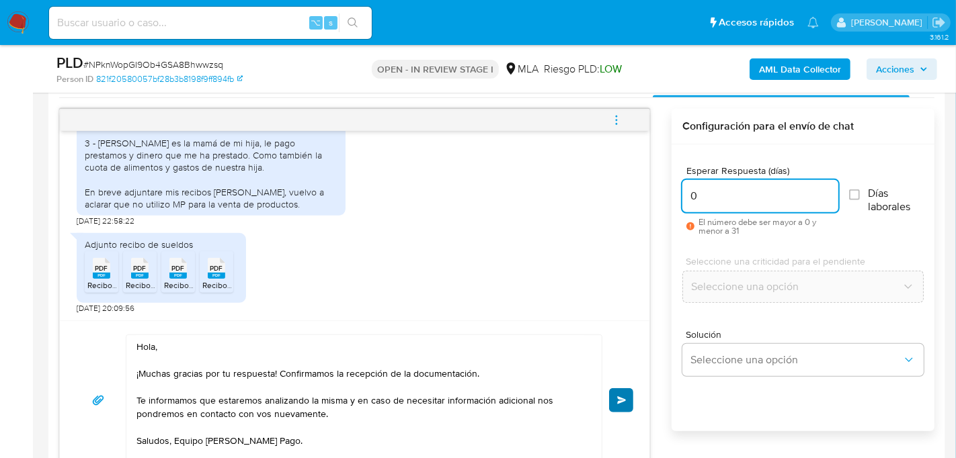
type input "0"
click at [614, 388] on button "Enviar" at bounding box center [621, 400] width 24 height 24
click at [616, 127] on span "menu-action" at bounding box center [616, 120] width 12 height 32
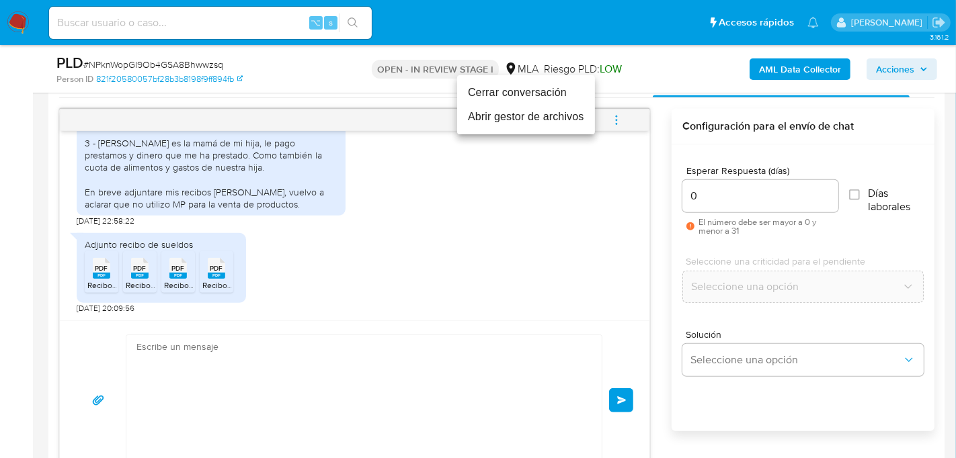
scroll to position [1962, 0]
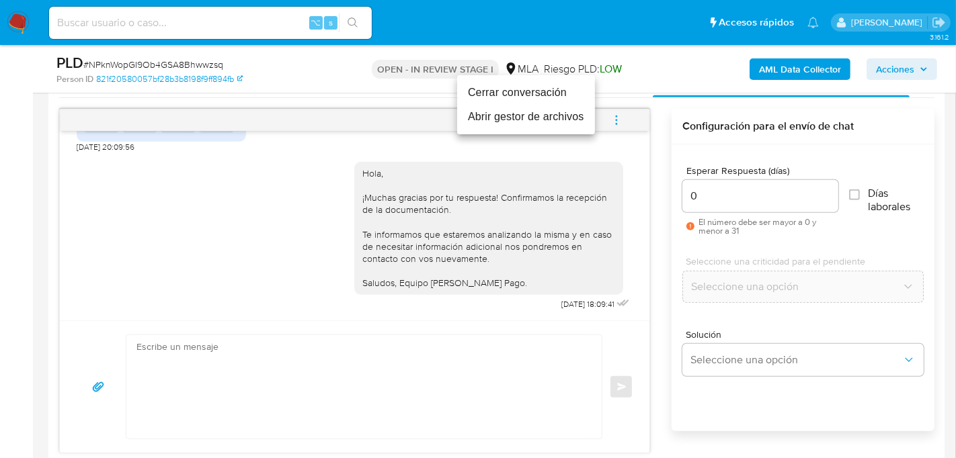
click at [507, 97] on li "Cerrar conversación" at bounding box center [526, 93] width 138 height 24
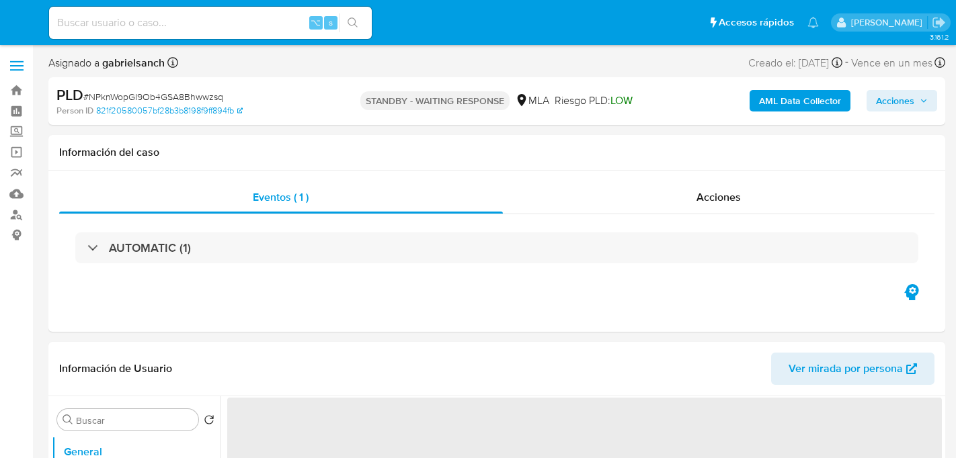
select select "10"
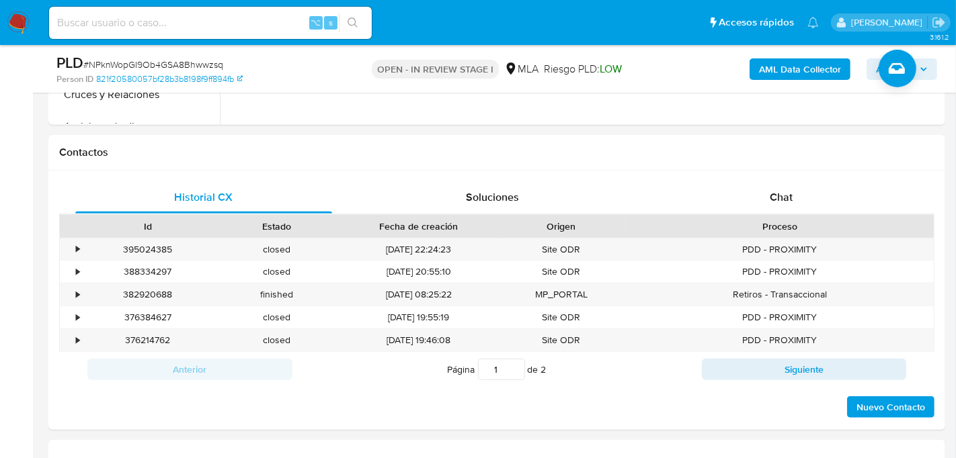
scroll to position [567, 0]
click at [803, 202] on div "Chat" at bounding box center [781, 199] width 257 height 32
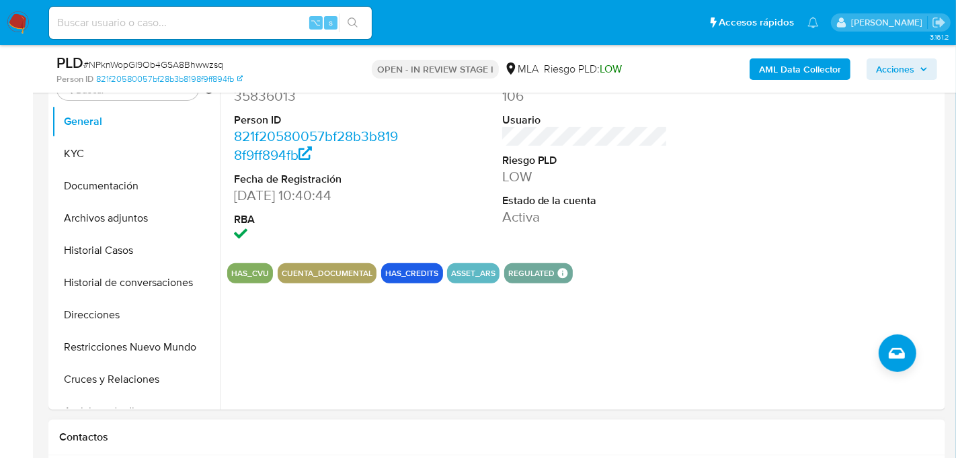
scroll to position [264, 0]
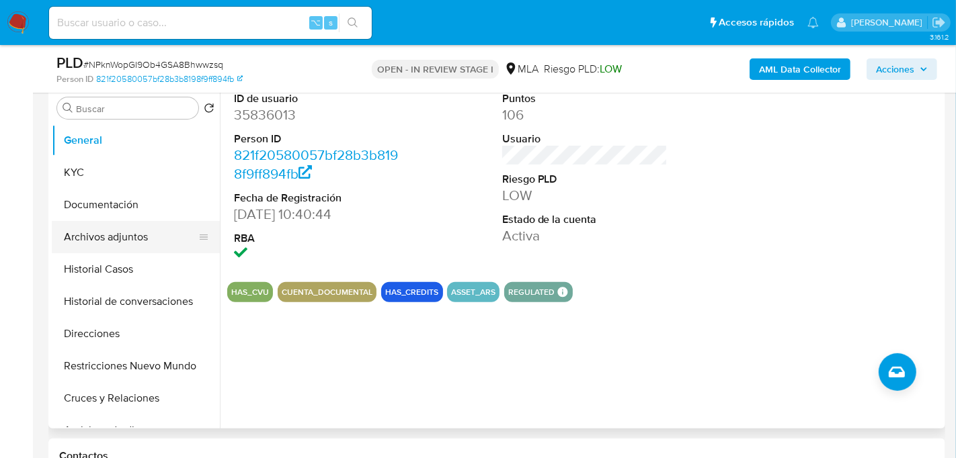
click at [71, 250] on button "Archivos adjuntos" at bounding box center [130, 237] width 157 height 32
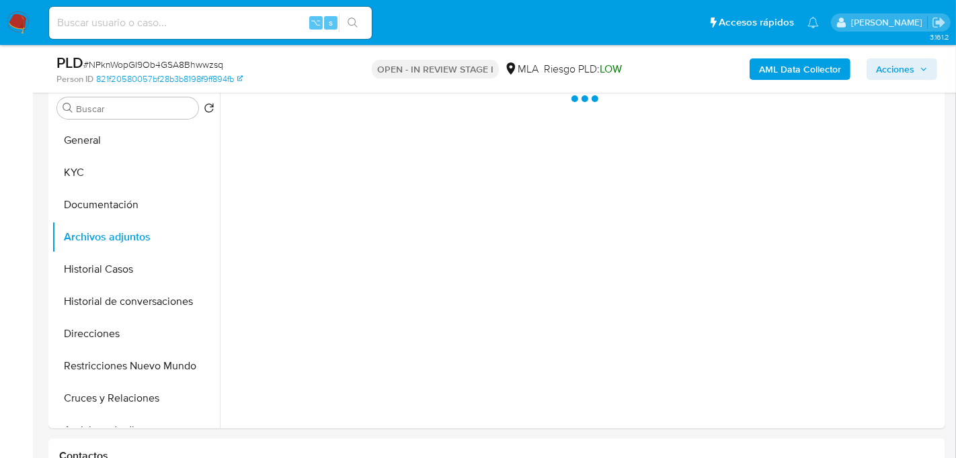
click at [749, 75] on div "AML Data Collector Acciones" at bounding box center [792, 69] width 290 height 32
click at [765, 77] on b "AML Data Collector" at bounding box center [800, 69] width 82 height 22
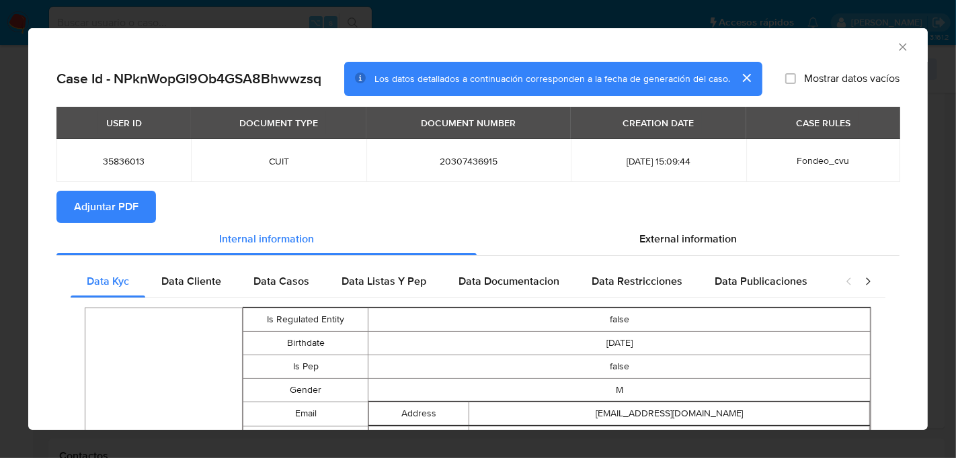
click at [92, 212] on span "Adjuntar PDF" at bounding box center [106, 207] width 65 height 30
click at [901, 48] on icon "Cerrar ventana" at bounding box center [902, 46] width 13 height 13
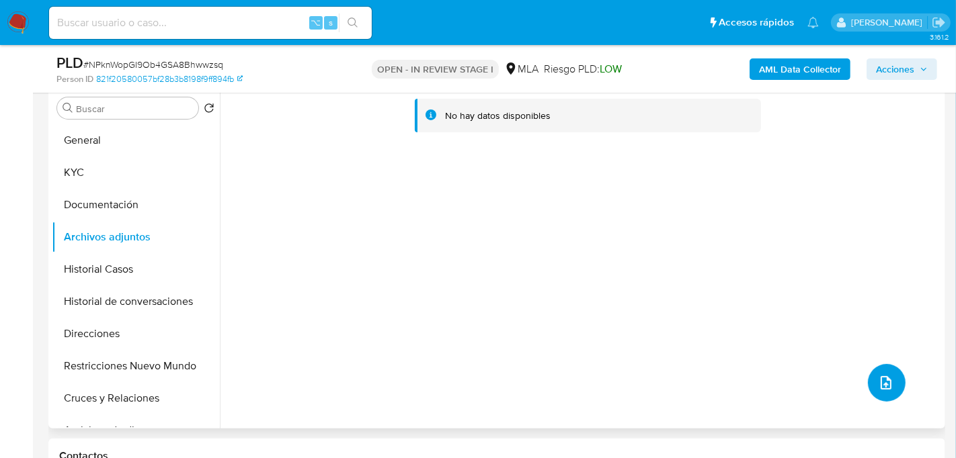
click at [893, 389] on button "upload-file" at bounding box center [887, 383] width 38 height 38
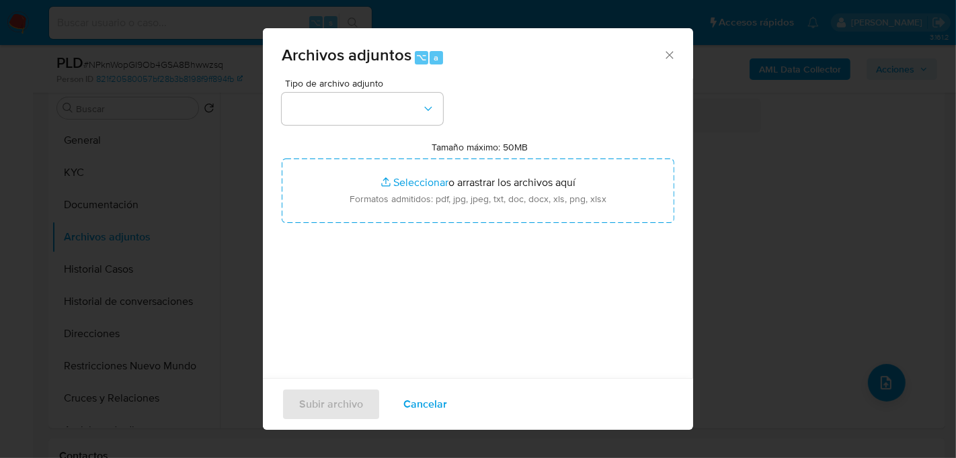
click at [361, 139] on div "Tipo de archivo adjunto Tamaño máximo: 50MB Seleccionar archivos Seleccionar o …" at bounding box center [478, 237] width 392 height 317
click at [360, 111] on button "button" at bounding box center [362, 109] width 161 height 32
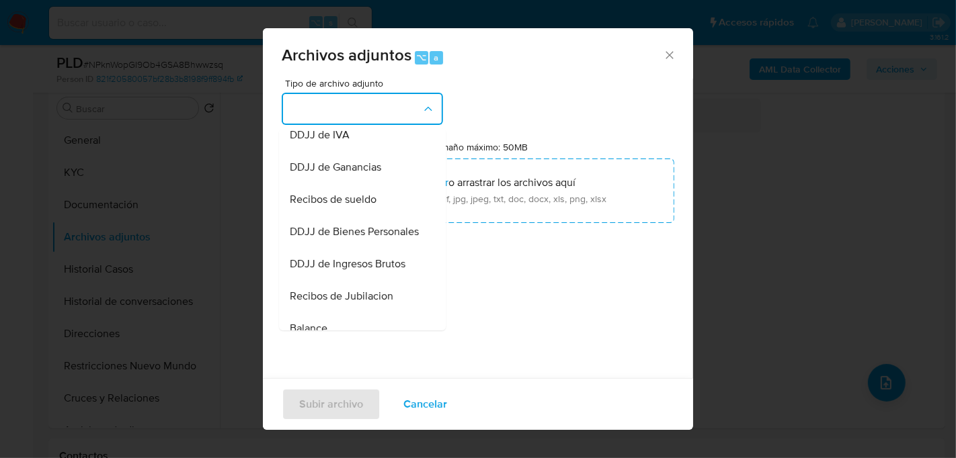
scroll to position [304, 0]
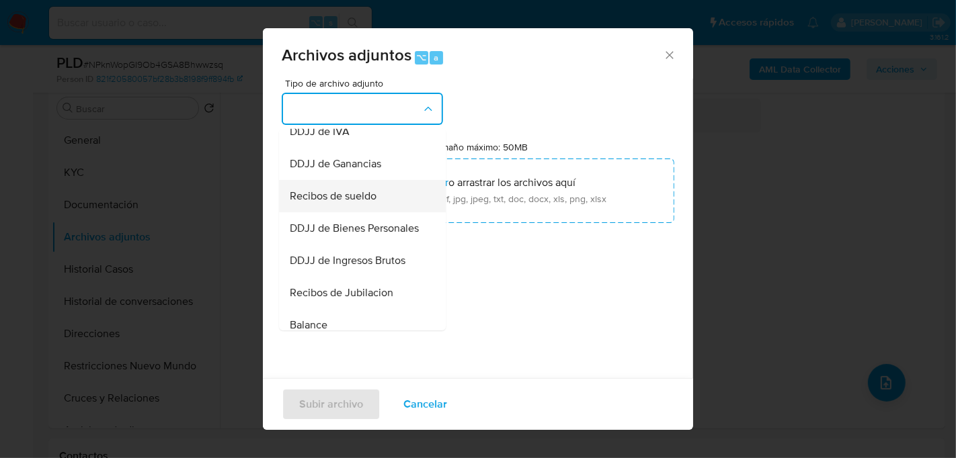
click at [352, 189] on span "Recibos de sueldo" at bounding box center [333, 195] width 87 height 13
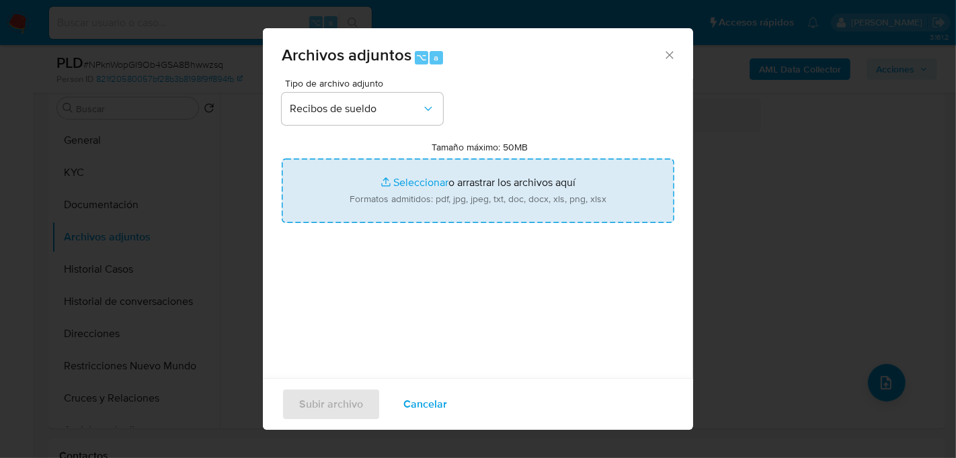
click at [482, 198] on input "Tamaño máximo: 50MB Seleccionar archivos" at bounding box center [478, 191] width 392 height 65
type input "C:\fakepath\Recibo de sueldo.pdf"
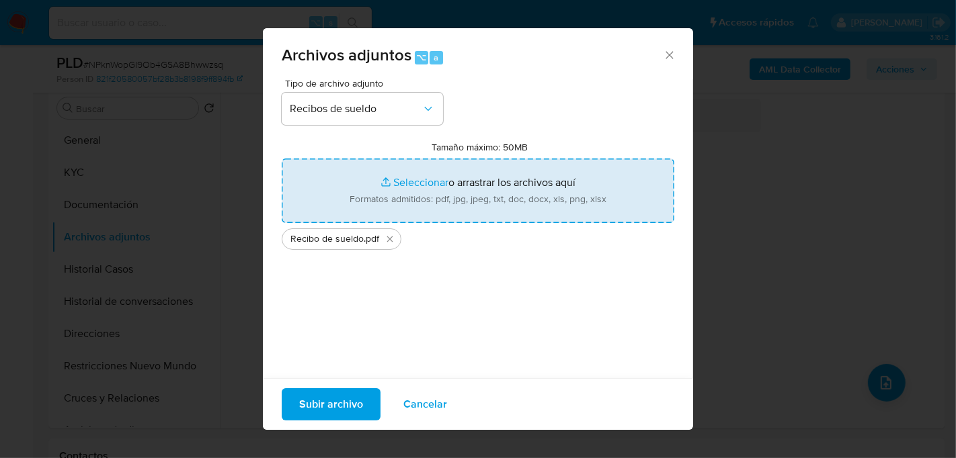
click at [319, 402] on span "Subir archivo" at bounding box center [331, 405] width 64 height 30
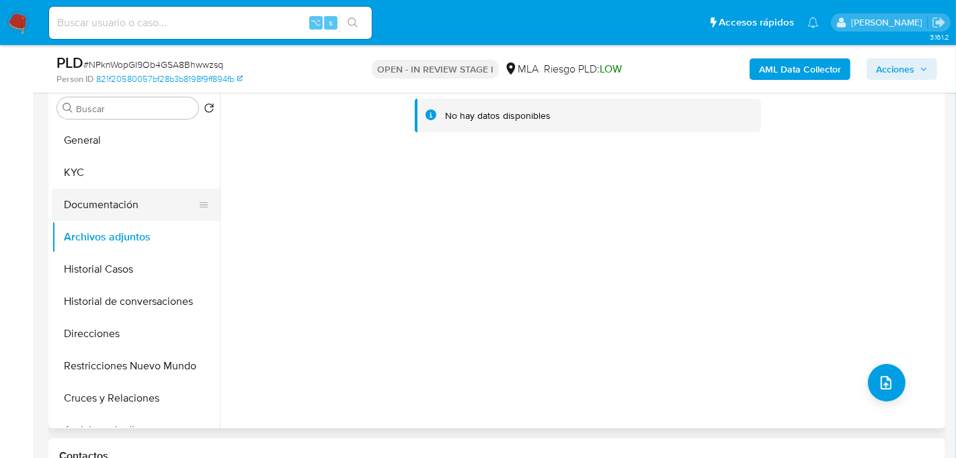
click at [146, 217] on button "Documentación" at bounding box center [130, 205] width 157 height 32
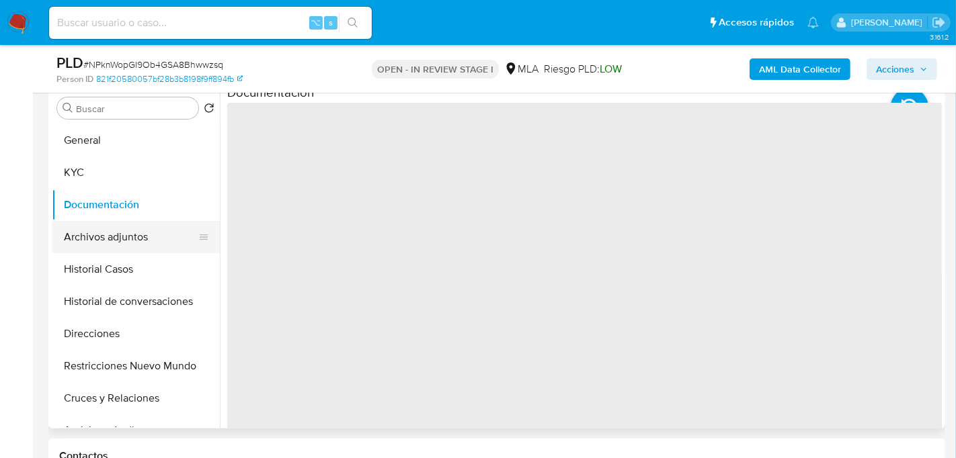
click at [126, 249] on button "Archivos adjuntos" at bounding box center [130, 237] width 157 height 32
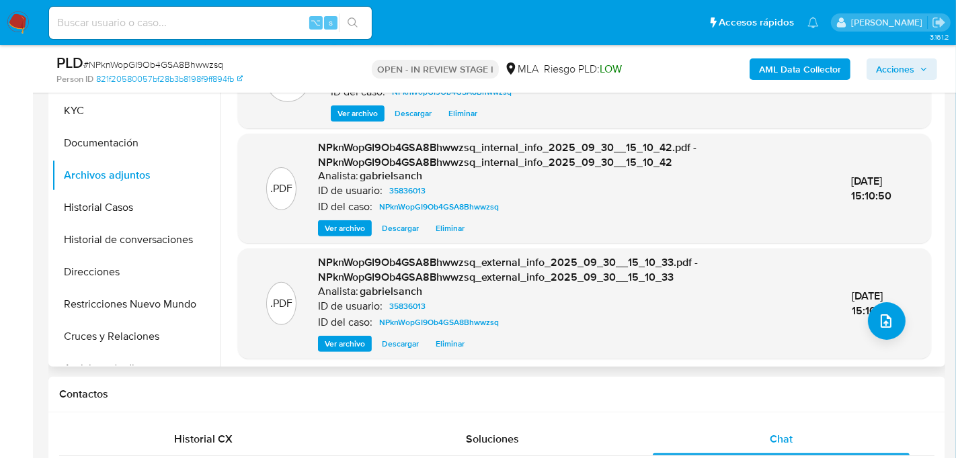
scroll to position [327, 0]
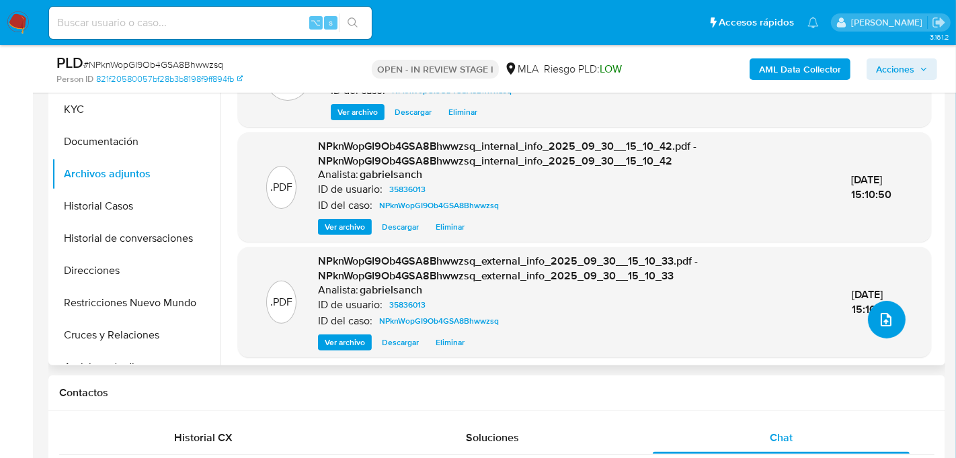
click at [876, 334] on button "upload-file" at bounding box center [887, 320] width 38 height 38
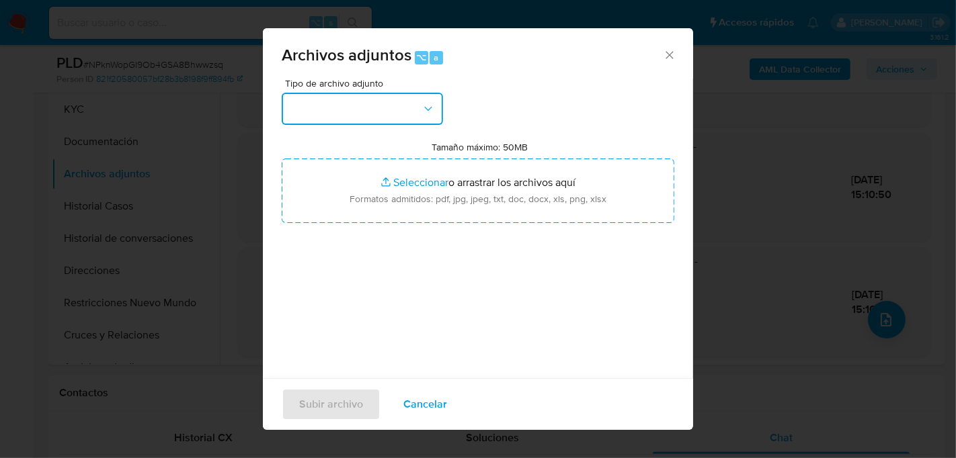
click at [365, 106] on button "button" at bounding box center [362, 109] width 161 height 32
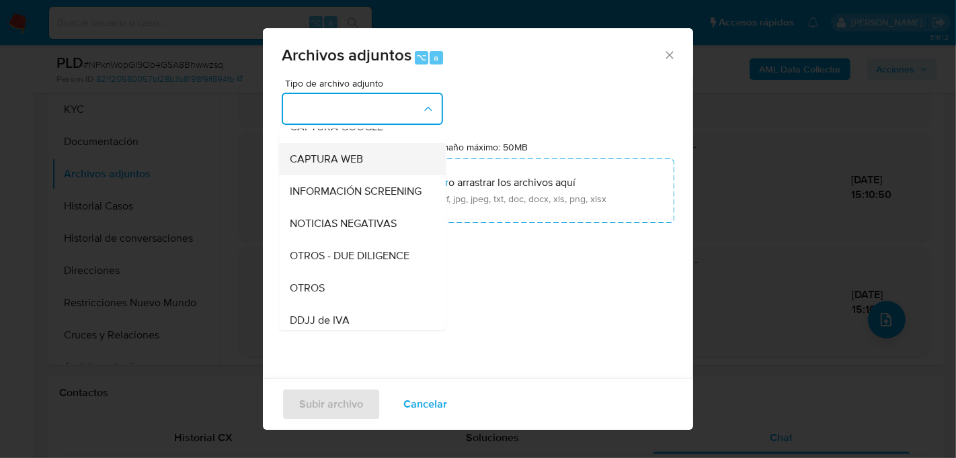
scroll to position [116, 0]
click at [328, 276] on div "OTROS" at bounding box center [358, 286] width 137 height 32
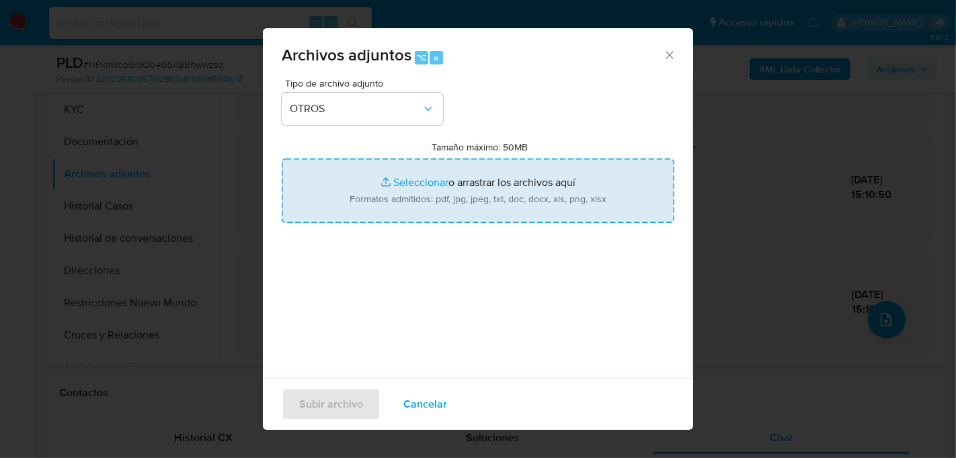
click at [414, 210] on input "Tamaño máximo: 50MB Seleccionar archivos" at bounding box center [478, 191] width 392 height 65
type input "C:\fakepath\Caselog NPknWopGI9Ob4GSA8Bhwwzsq_2025_08_19_00_13_40.docx"
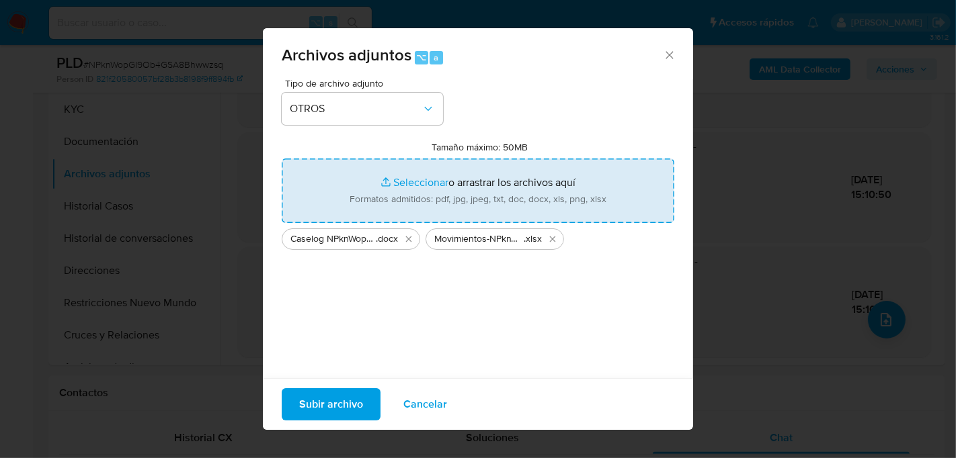
click at [326, 405] on span "Subir archivo" at bounding box center [331, 405] width 64 height 30
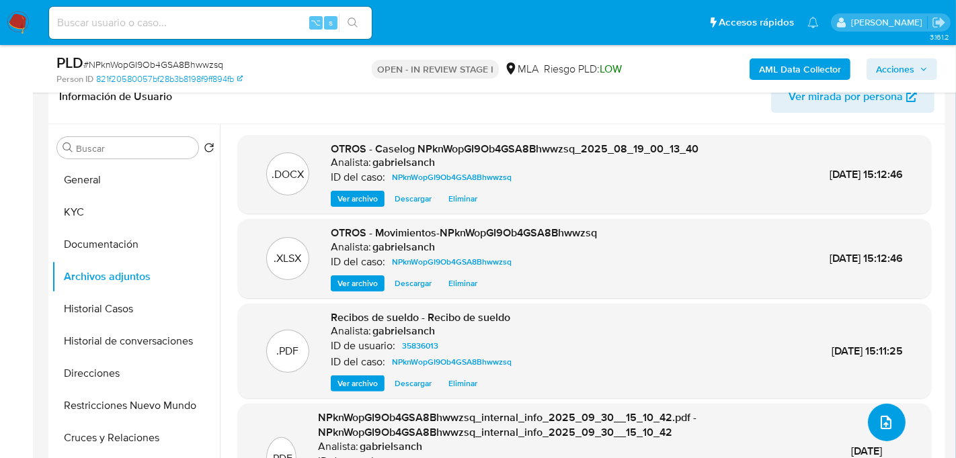
scroll to position [224, 0]
click at [886, 62] on span "Acciones" at bounding box center [895, 69] width 38 height 22
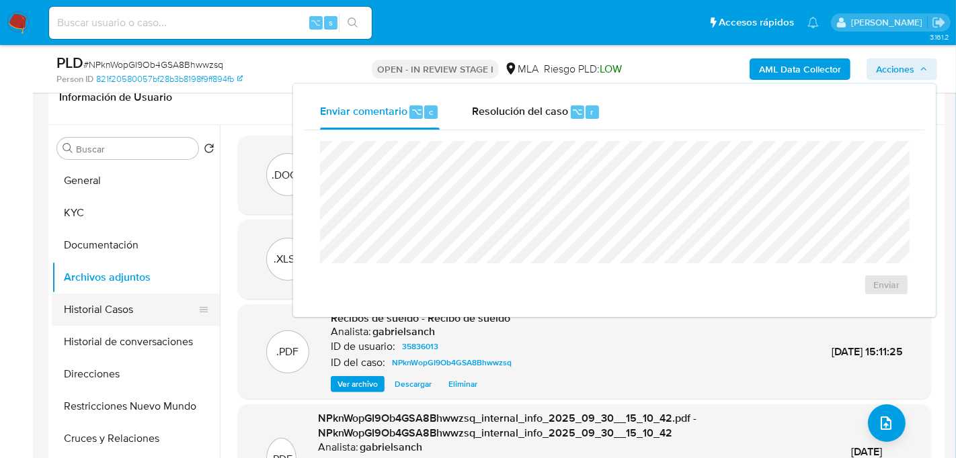
click at [99, 313] on button "Historial Casos" at bounding box center [130, 310] width 157 height 32
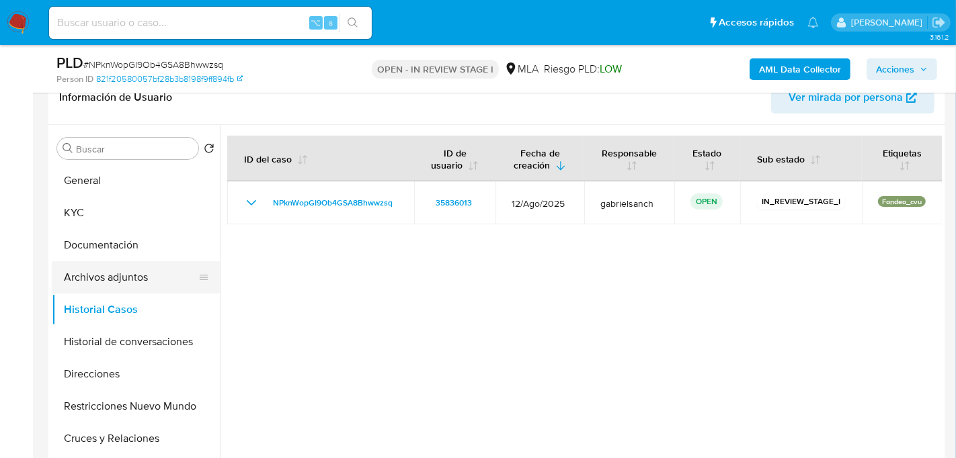
click at [100, 277] on button "Archivos adjuntos" at bounding box center [130, 277] width 157 height 32
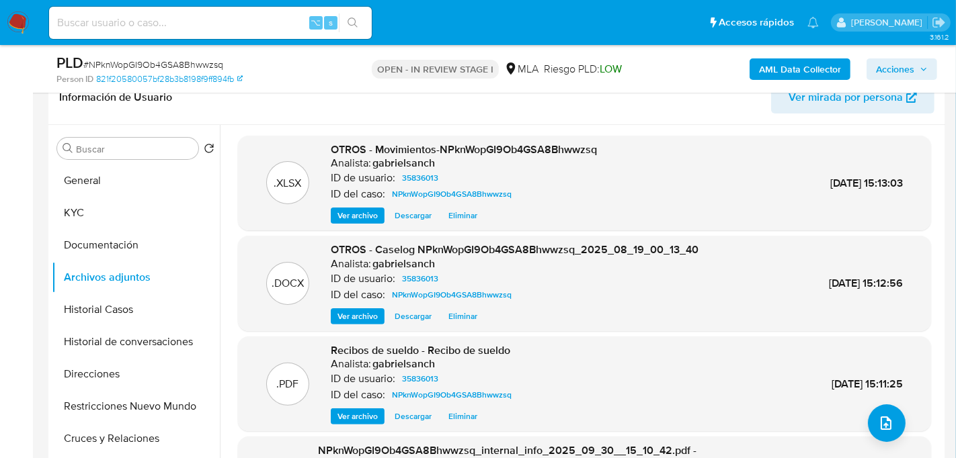
click at [886, 77] on span "Acciones" at bounding box center [895, 69] width 38 height 22
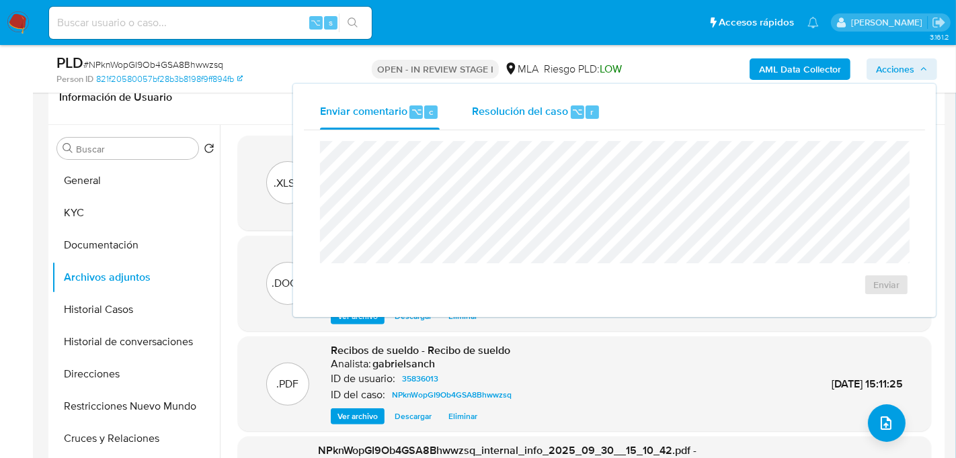
click at [534, 121] on div "Resolución del caso ⌥ r" at bounding box center [536, 112] width 128 height 35
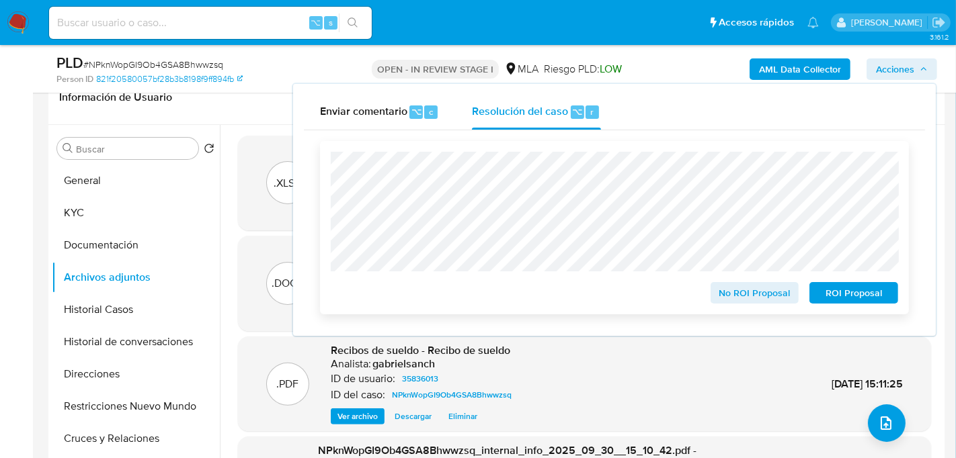
click at [776, 299] on span "No ROI Proposal" at bounding box center [755, 293] width 70 height 19
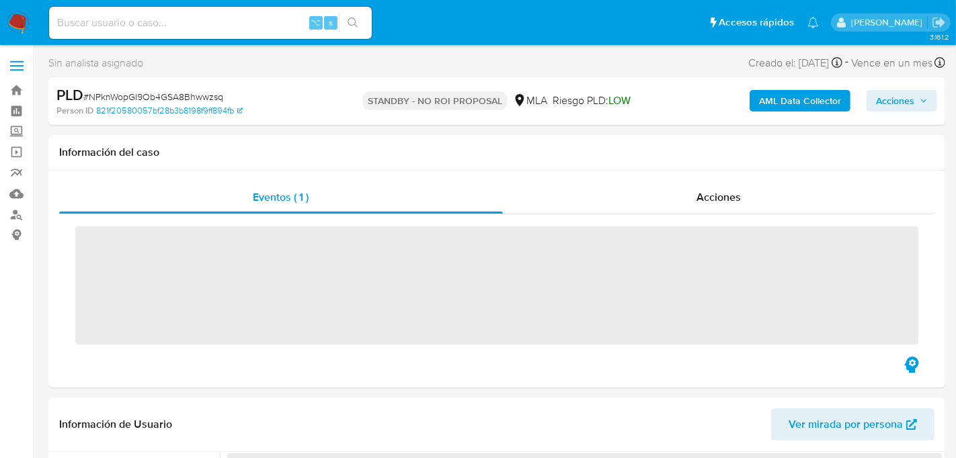
click at [169, 26] on input at bounding box center [210, 22] width 323 height 17
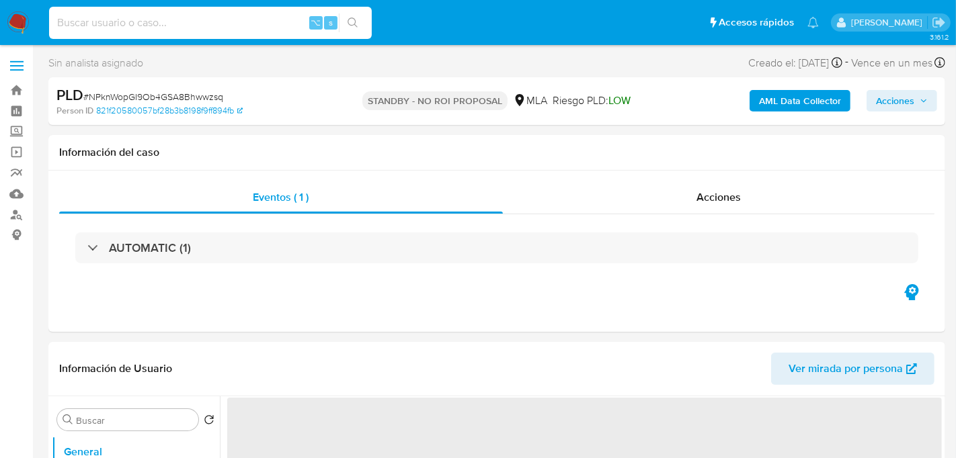
paste input "psgcpLH0DMAUMkLizI9fzFIv"
type input "psgcpLH0DMAUMkLizI9fzFIv"
select select "10"
type input "psgcpLH0DMAUMkLizI9fzFIv"
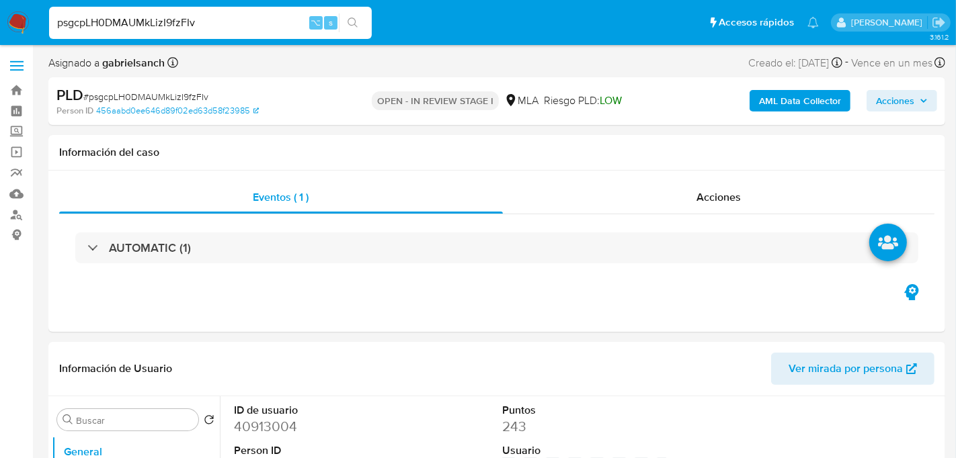
select select "10"
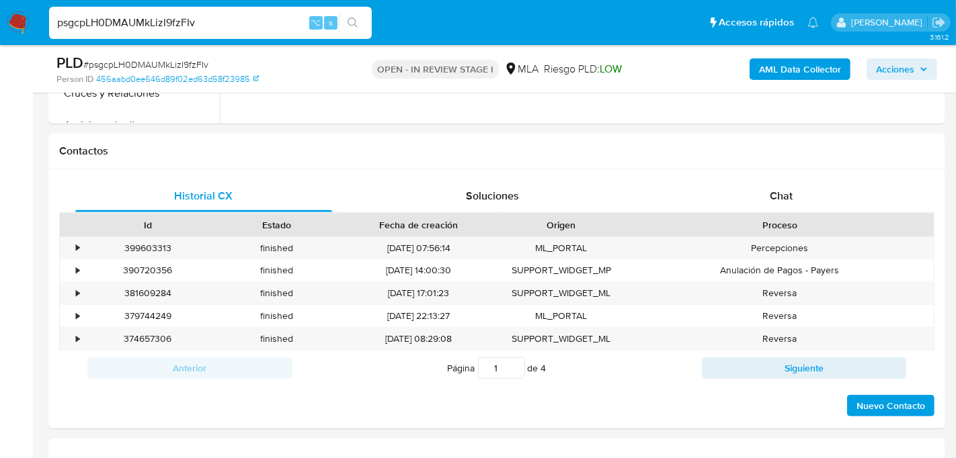
scroll to position [585, 0]
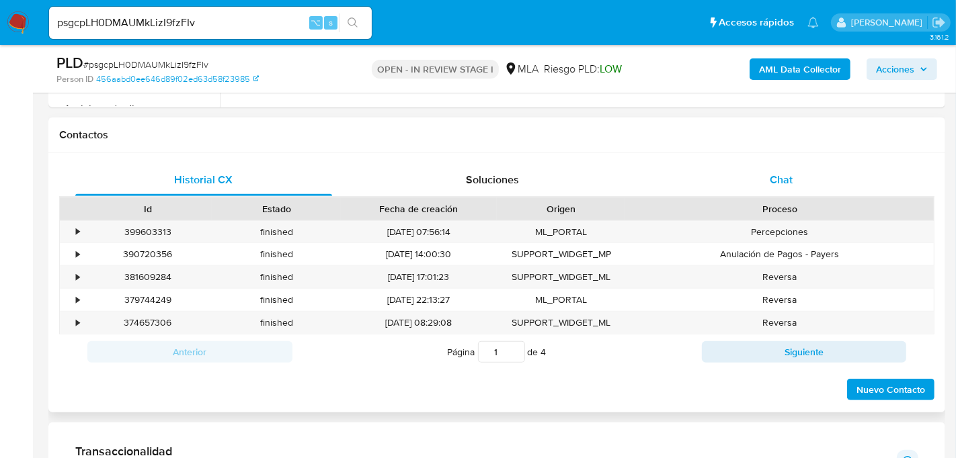
click at [834, 179] on div "Chat" at bounding box center [781, 180] width 257 height 32
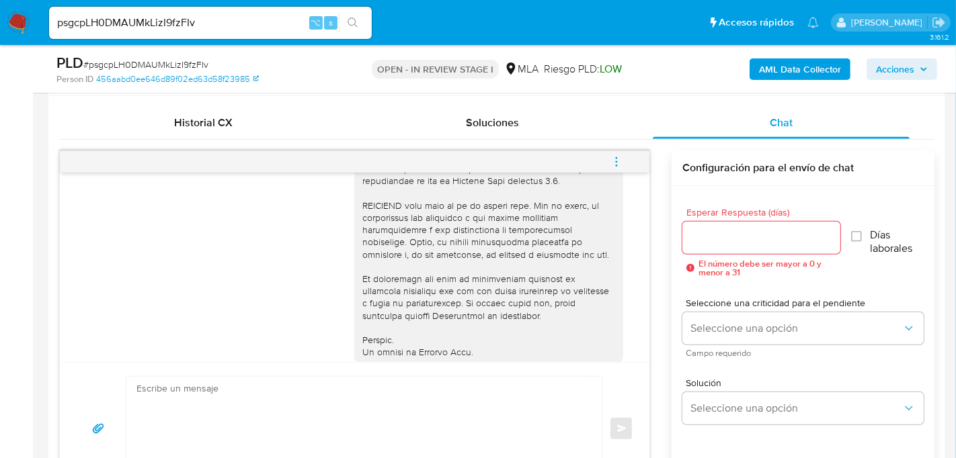
scroll to position [525, 0]
